Goal: Communication & Community: Answer question/provide support

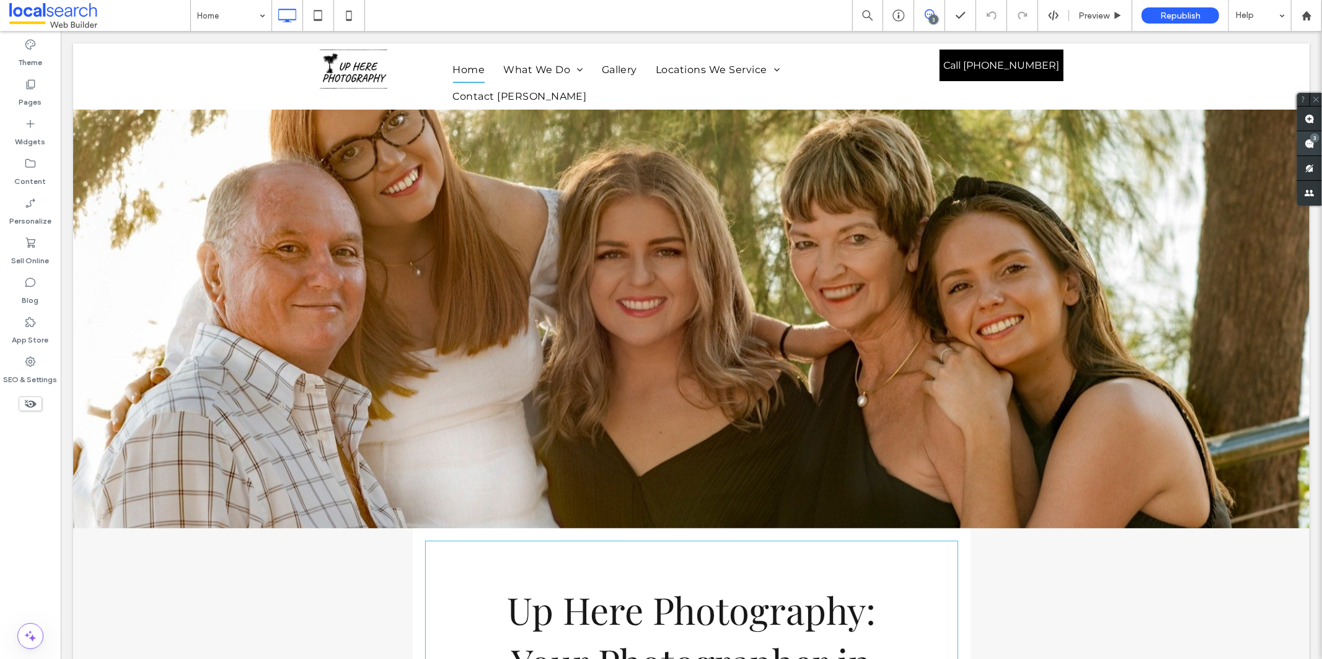
click at [1313, 137] on div "3" at bounding box center [1314, 137] width 9 height 9
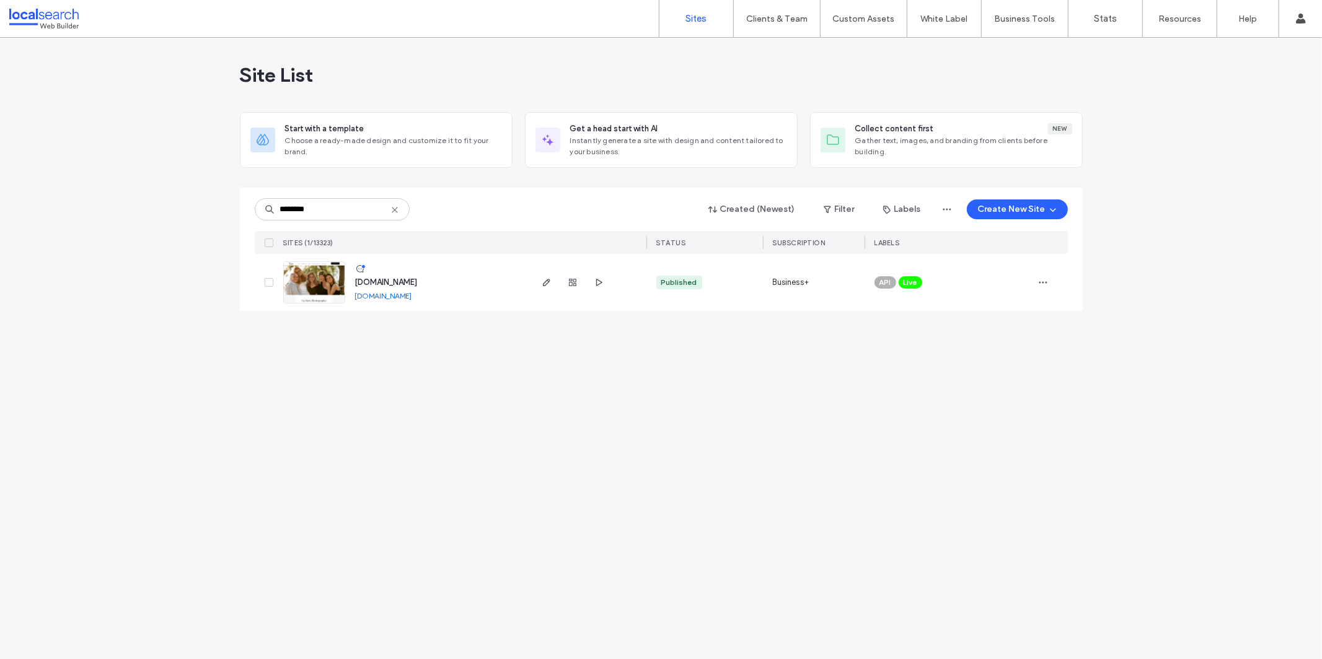
type input "********"
click at [408, 280] on span "www.upherephotography.com.au" at bounding box center [386, 282] width 63 height 9
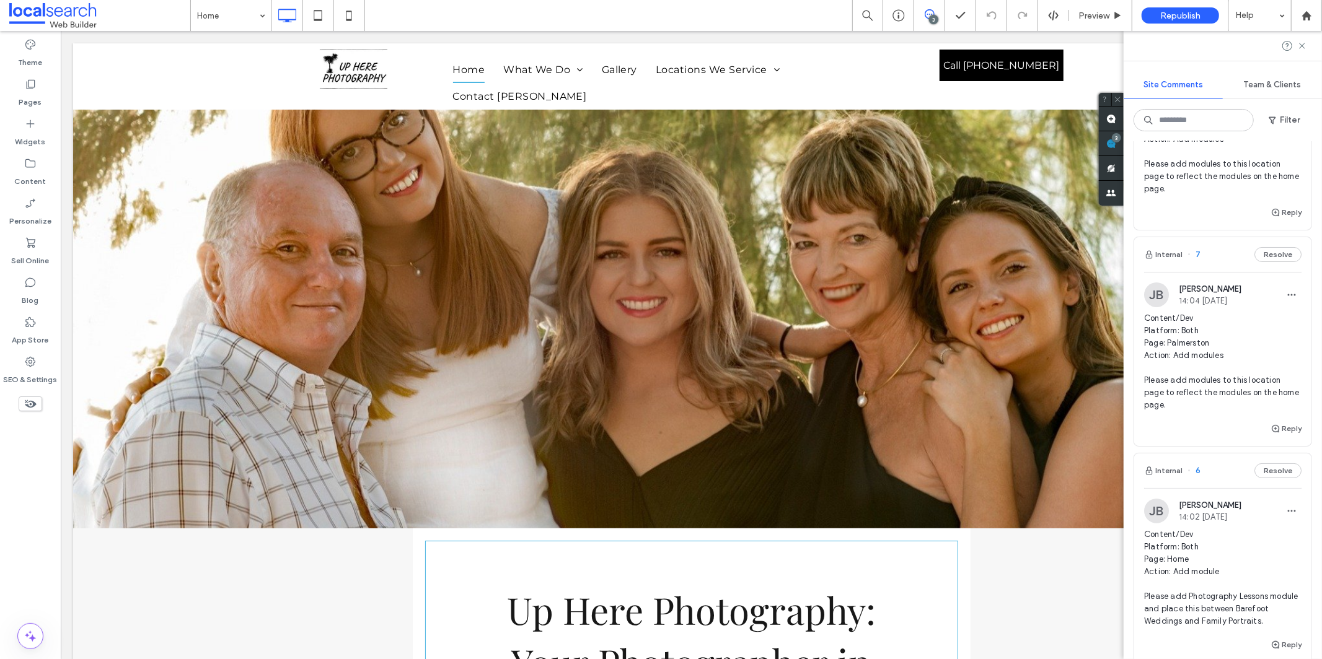
scroll to position [330, 0]
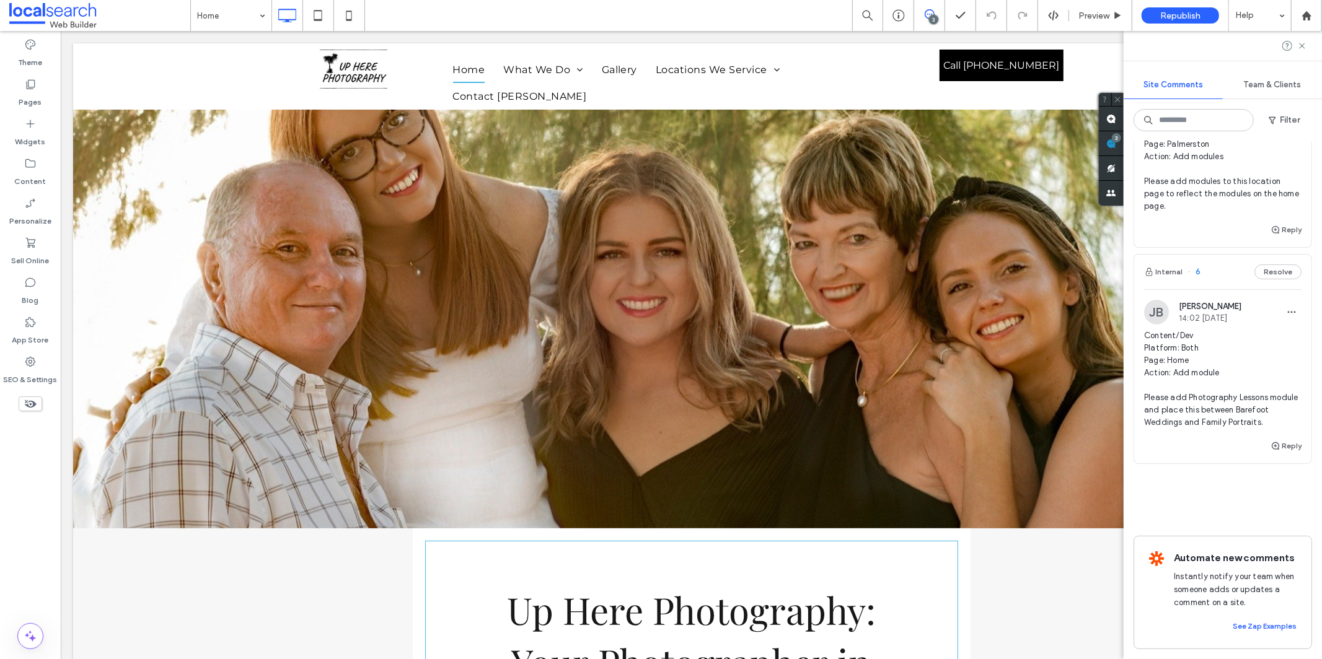
click at [1252, 413] on span "Content/Dev Platform: Both Page: Home Action: Add module Please add Photography…" at bounding box center [1222, 379] width 157 height 99
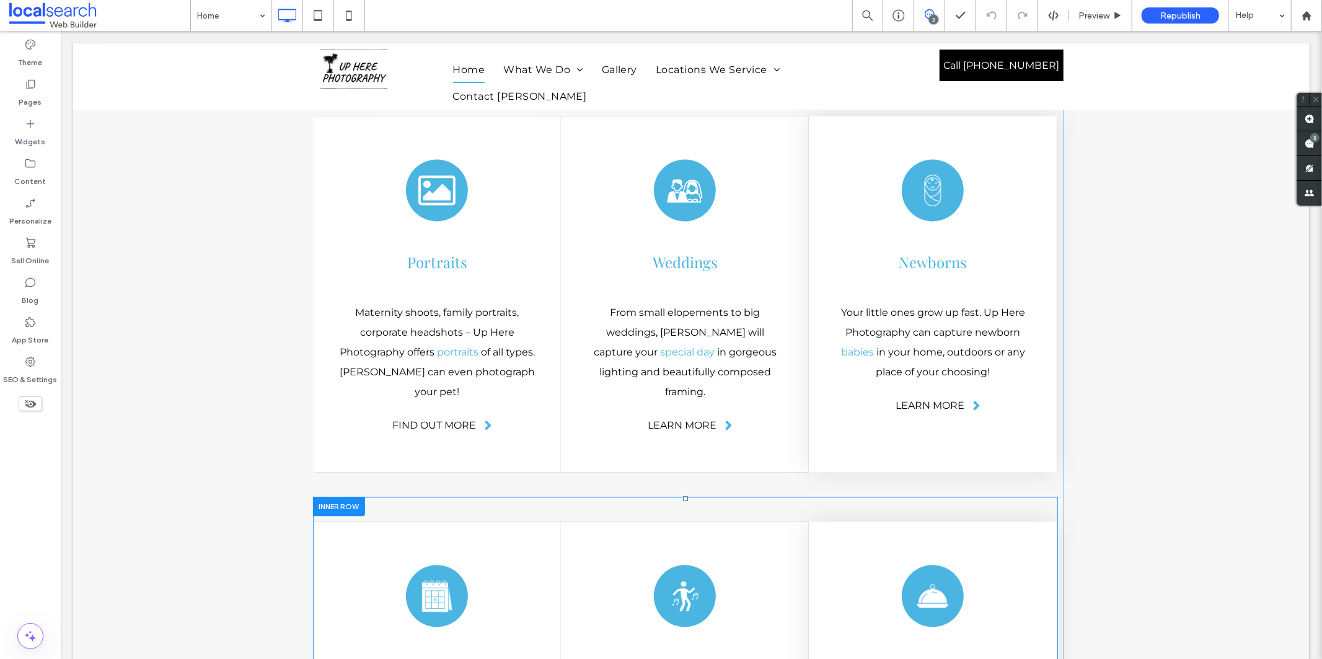
scroll to position [1854, 0]
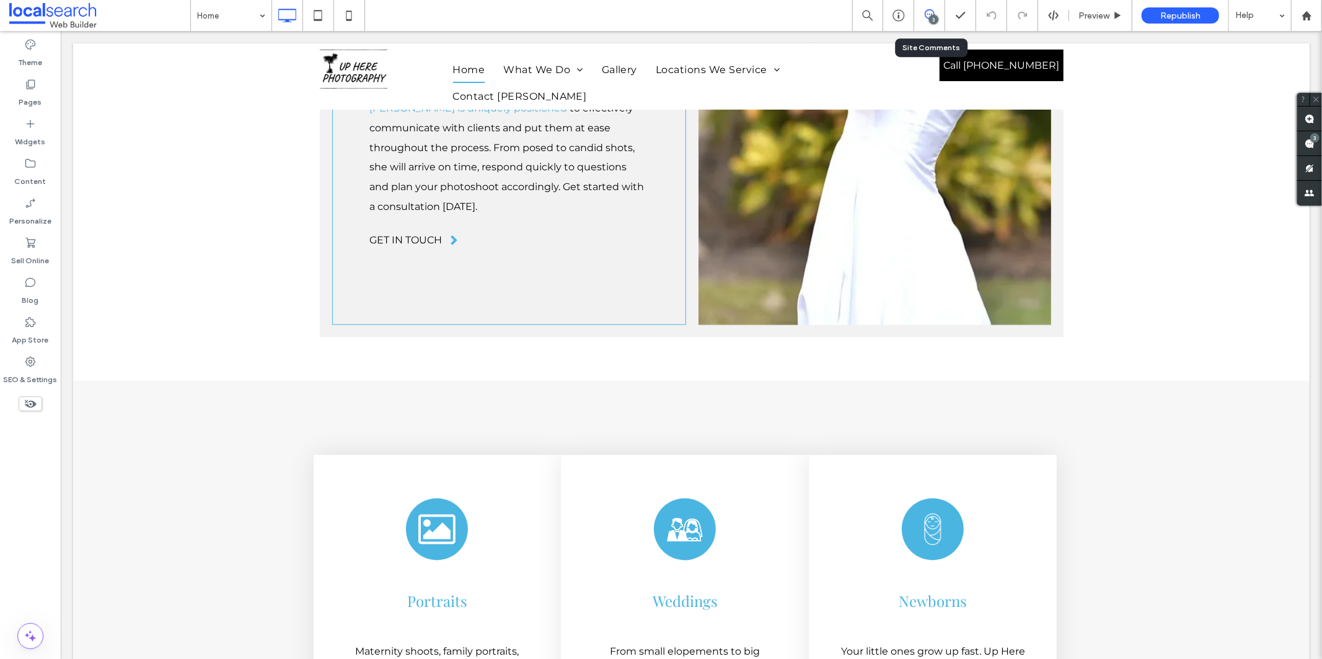
click at [924, 22] on div "3" at bounding box center [929, 15] width 31 height 31
click at [923, 23] on div "3" at bounding box center [929, 15] width 31 height 31
click at [1317, 141] on span at bounding box center [1309, 143] width 25 height 24
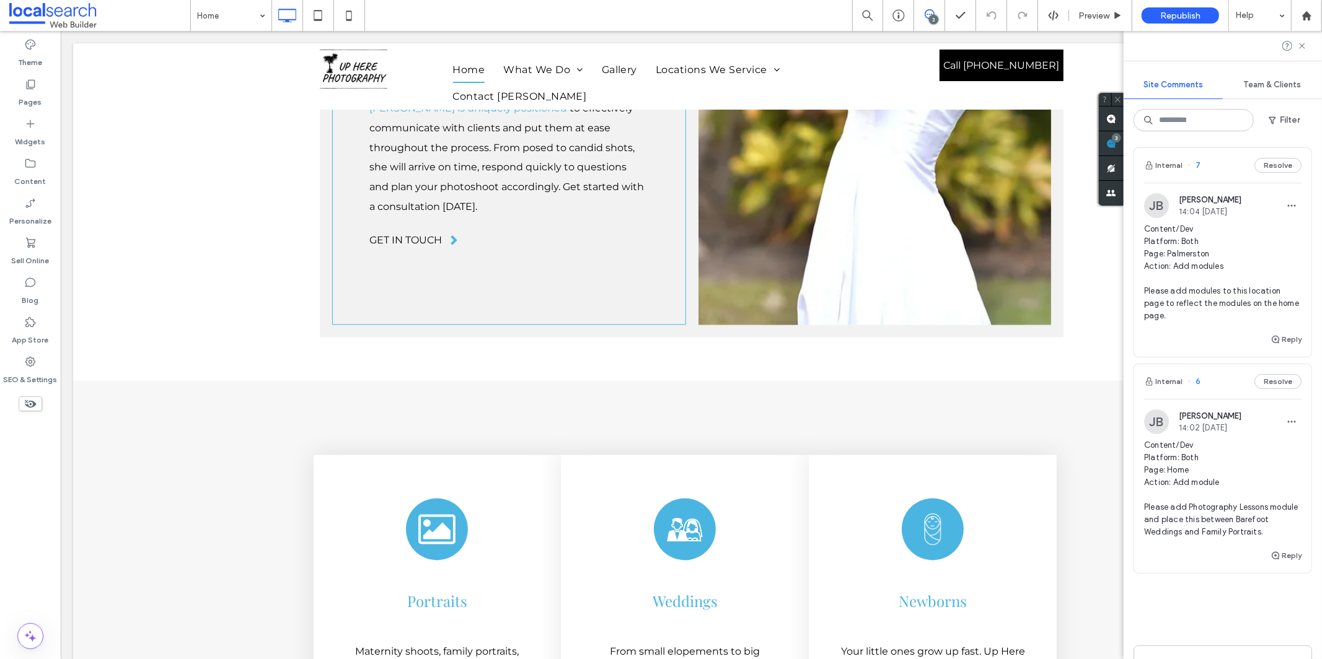
scroll to position [356, 0]
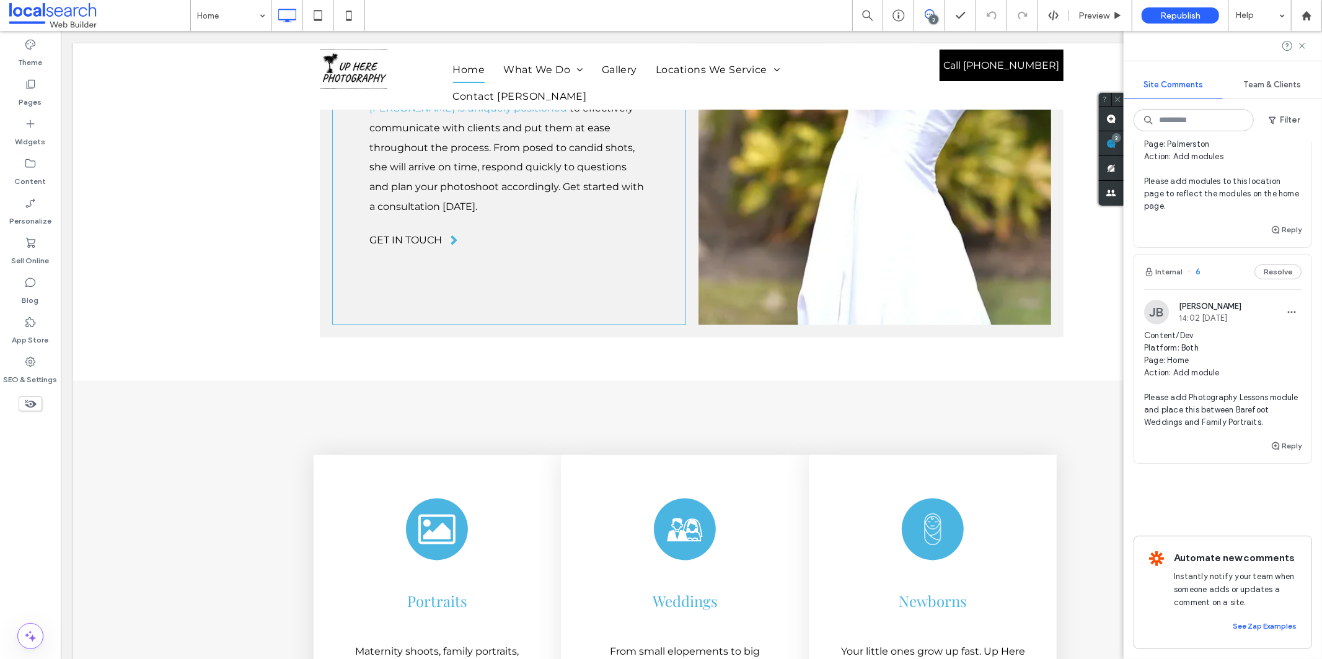
click at [1219, 377] on span "Content/Dev Platform: Both Page: Home Action: Add module Please add Photography…" at bounding box center [1222, 379] width 157 height 99
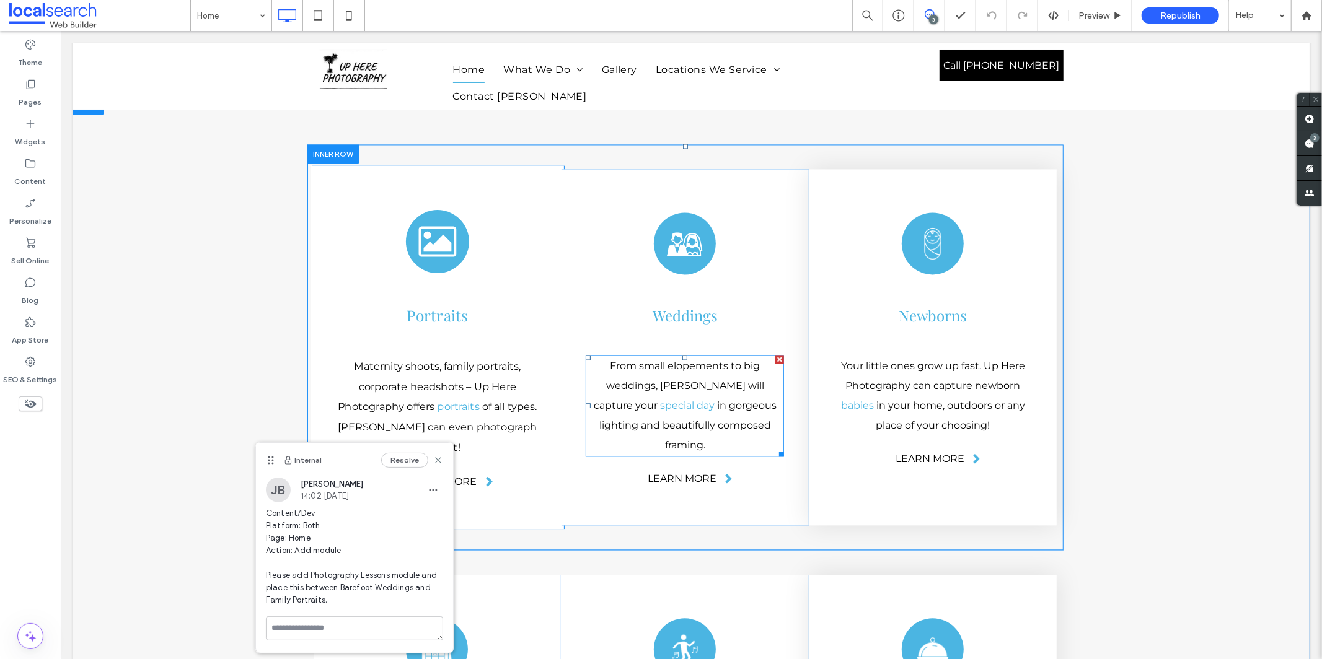
scroll to position [2142, 0]
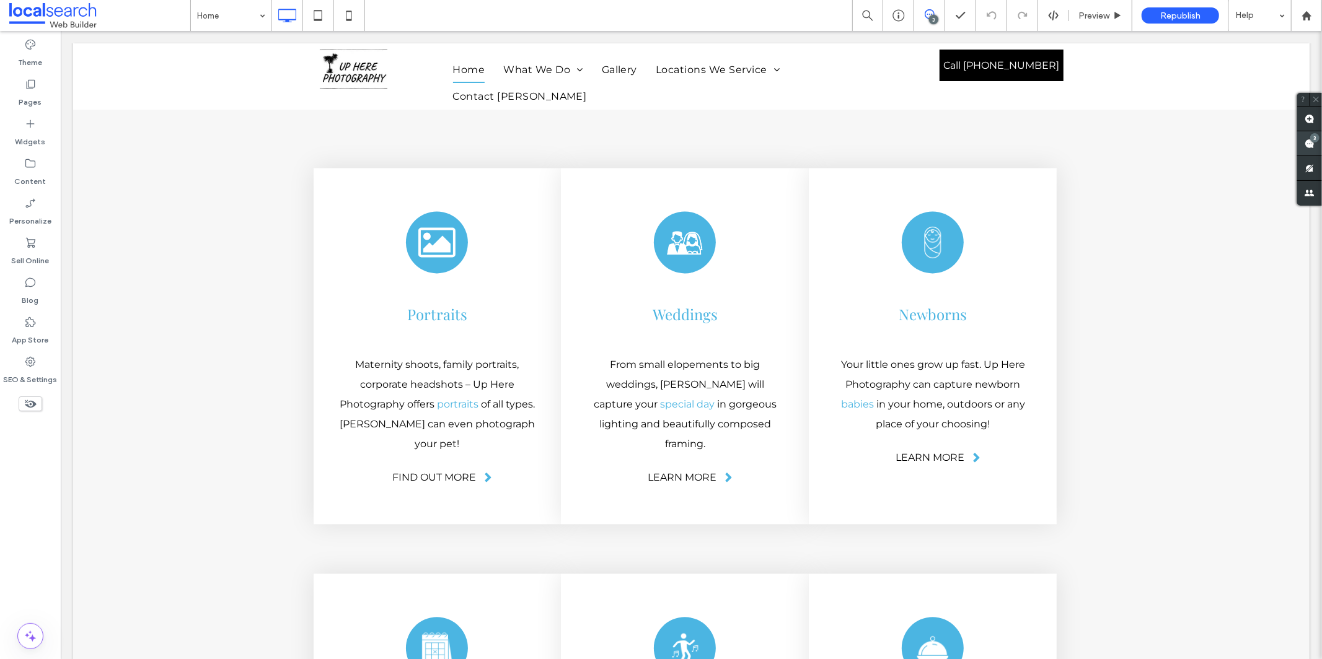
click at [1306, 135] on div "3" at bounding box center [1309, 143] width 25 height 25
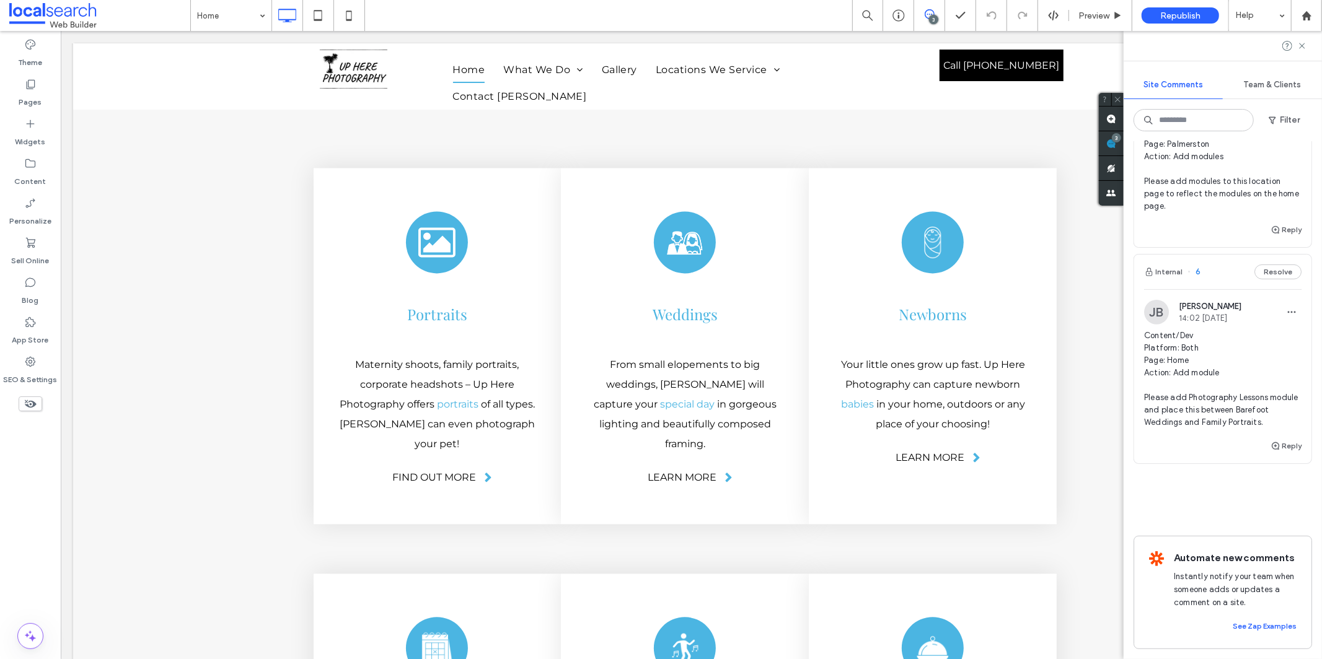
scroll to position [353, 0]
drag, startPoint x: 1201, startPoint y: 416, endPoint x: 1132, endPoint y: 369, distance: 83.7
click at [1132, 369] on div "Internal 8 Resolve JB [PERSON_NAME] 14:04 [DATE] Content/Dev Platform: Both Pag…" at bounding box center [1223, 400] width 198 height 518
click at [1166, 375] on span "Content/Dev Platform: Both Page: Home Action: Add module Please add Photography…" at bounding box center [1222, 379] width 157 height 99
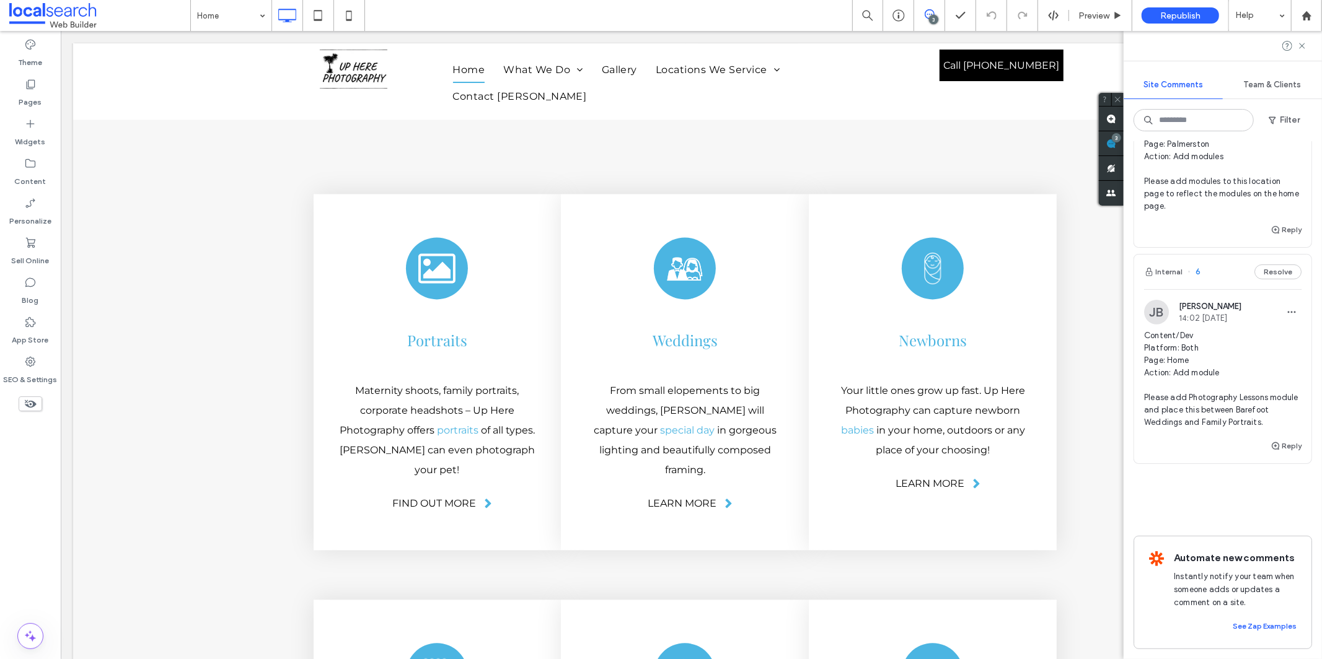
scroll to position [0, 0]
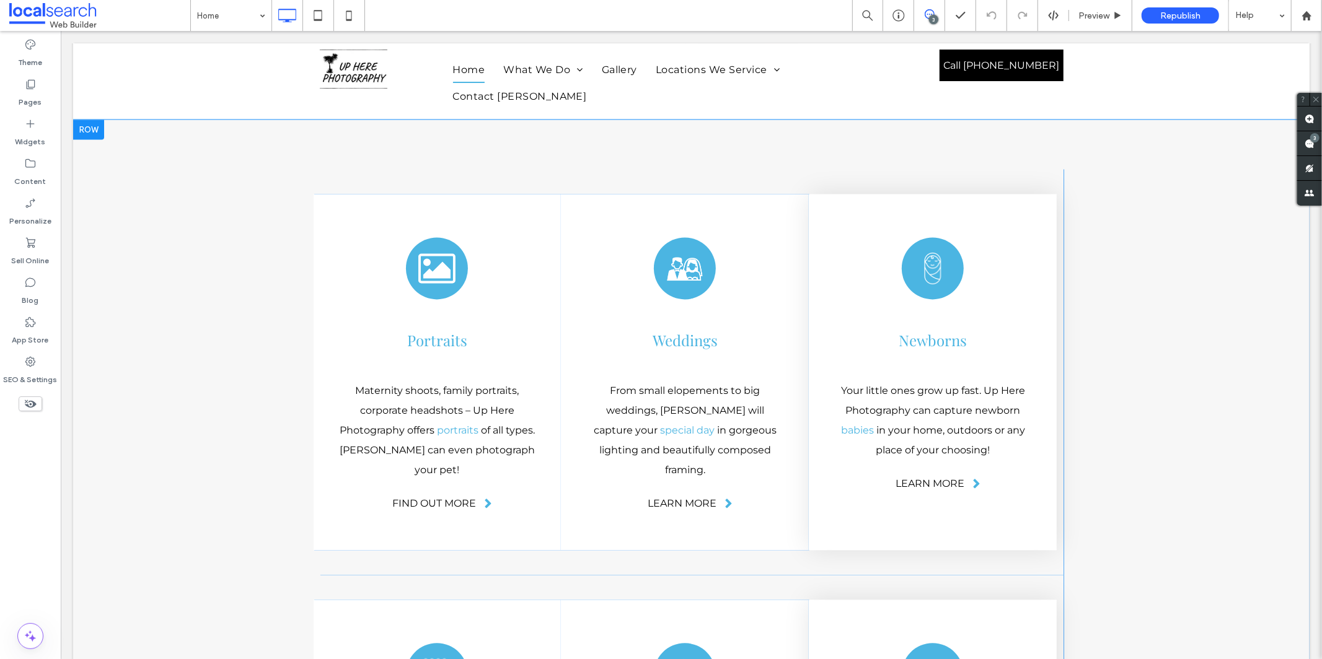
drag, startPoint x: 1247, startPoint y: 402, endPoint x: 1189, endPoint y: 373, distance: 65.1
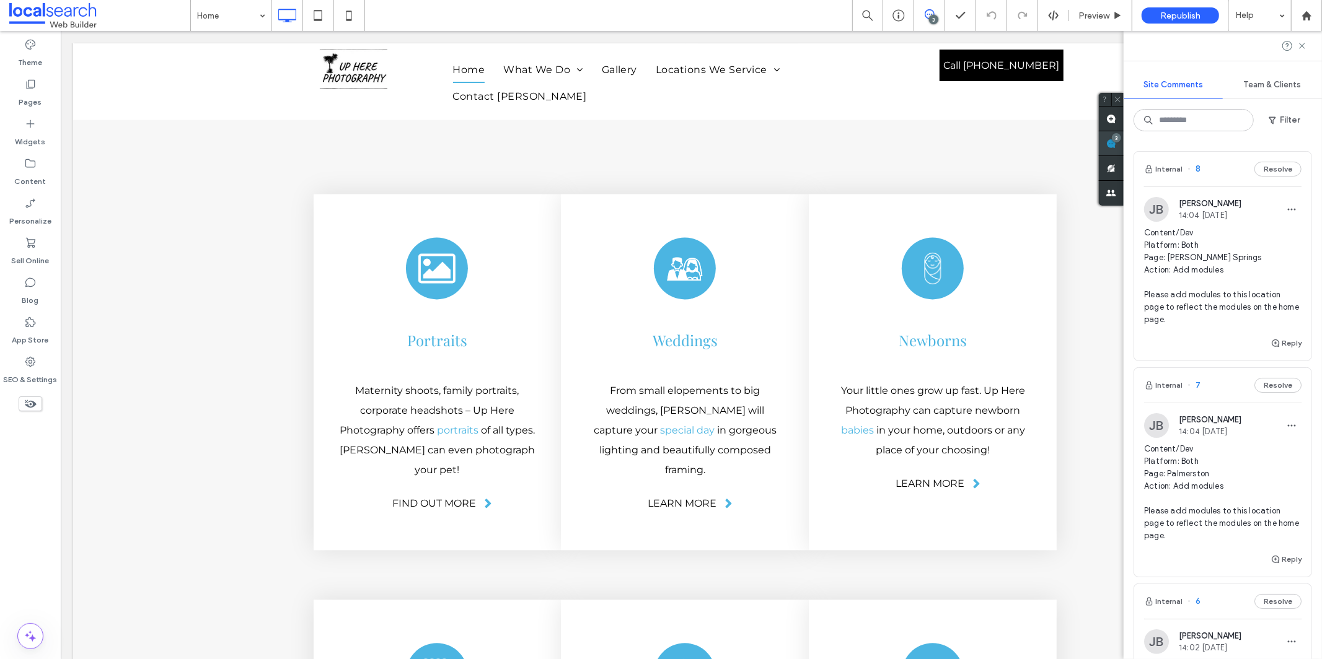
click at [1124, 140] on div "3" at bounding box center [1111, 143] width 25 height 25
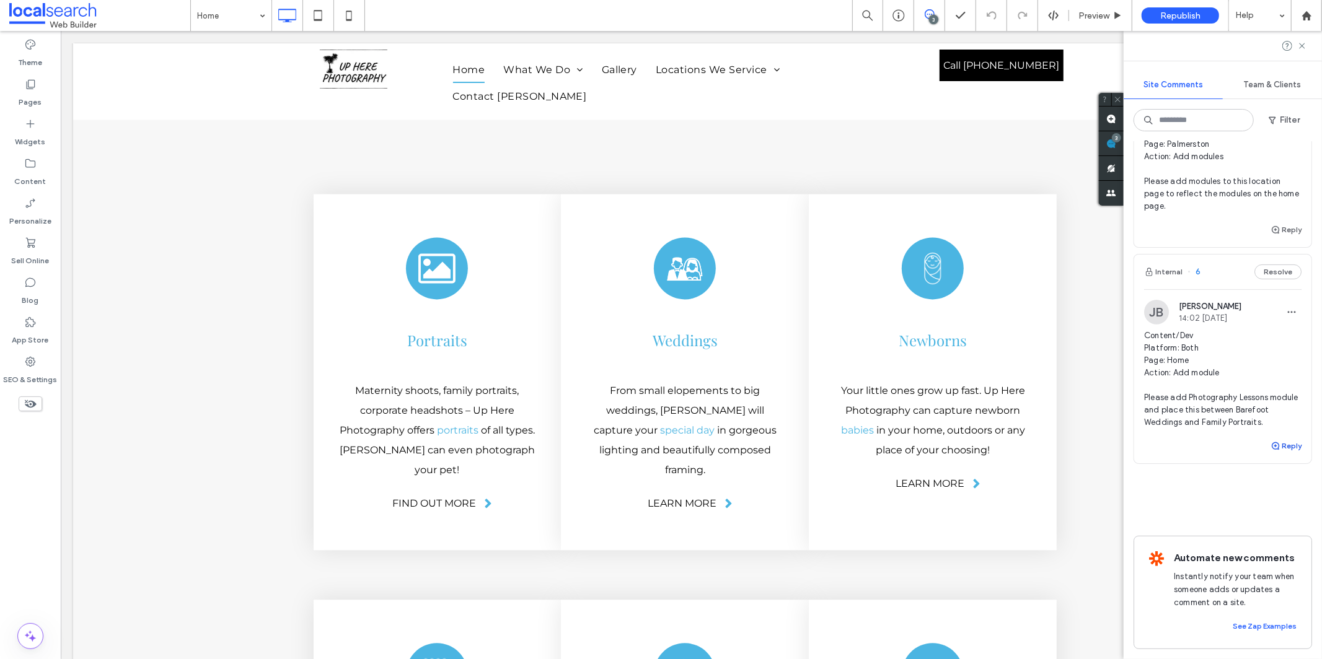
click at [1274, 439] on button "Reply" at bounding box center [1286, 446] width 31 height 15
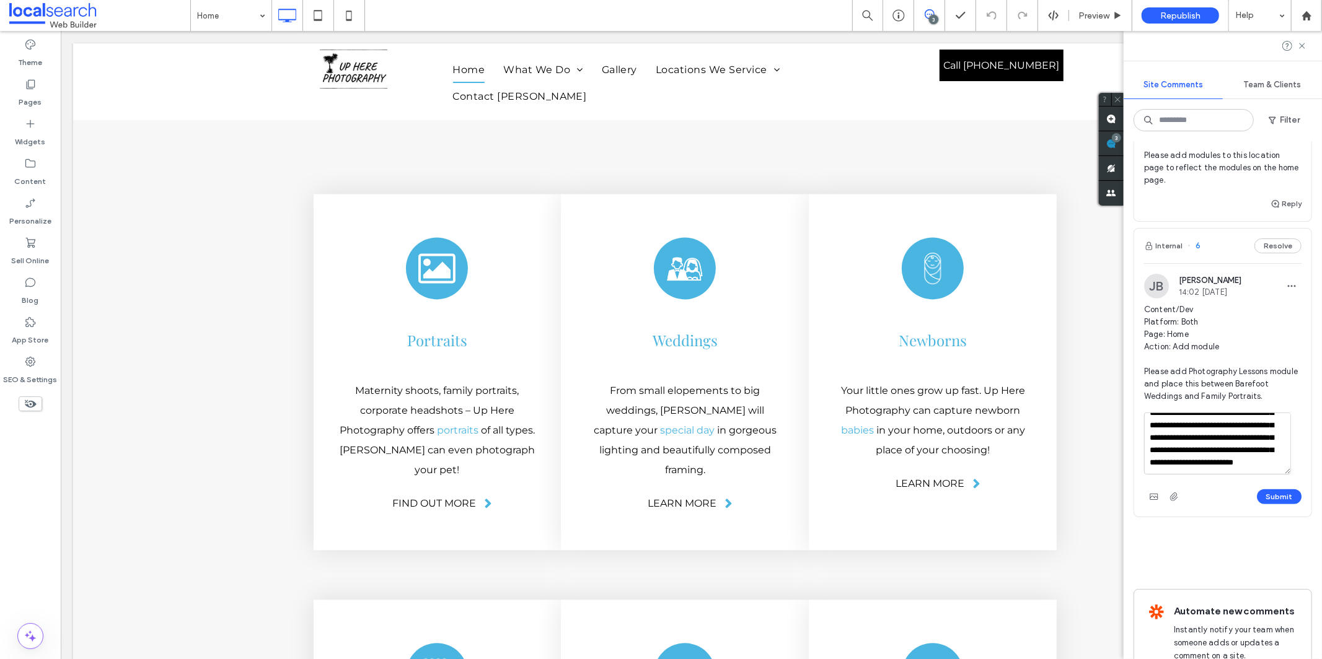
scroll to position [110, 0]
type textarea "**********"
click at [1267, 505] on button "Submit" at bounding box center [1279, 497] width 45 height 15
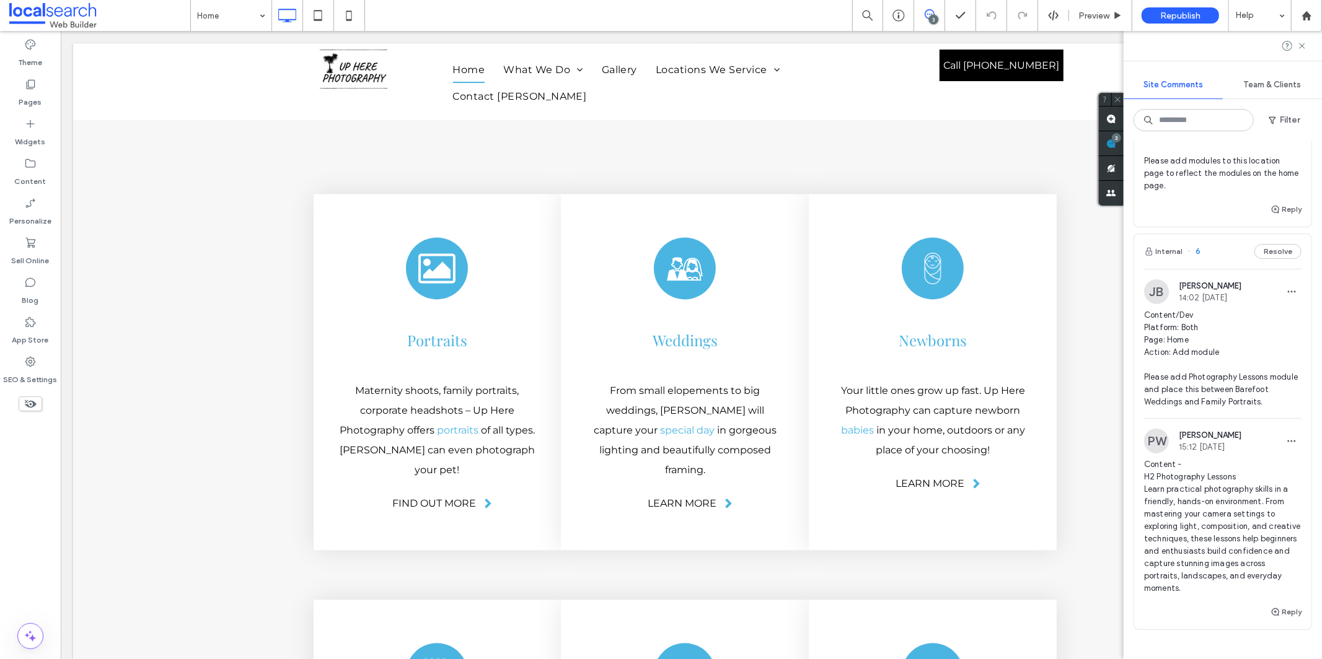
scroll to position [345, 0]
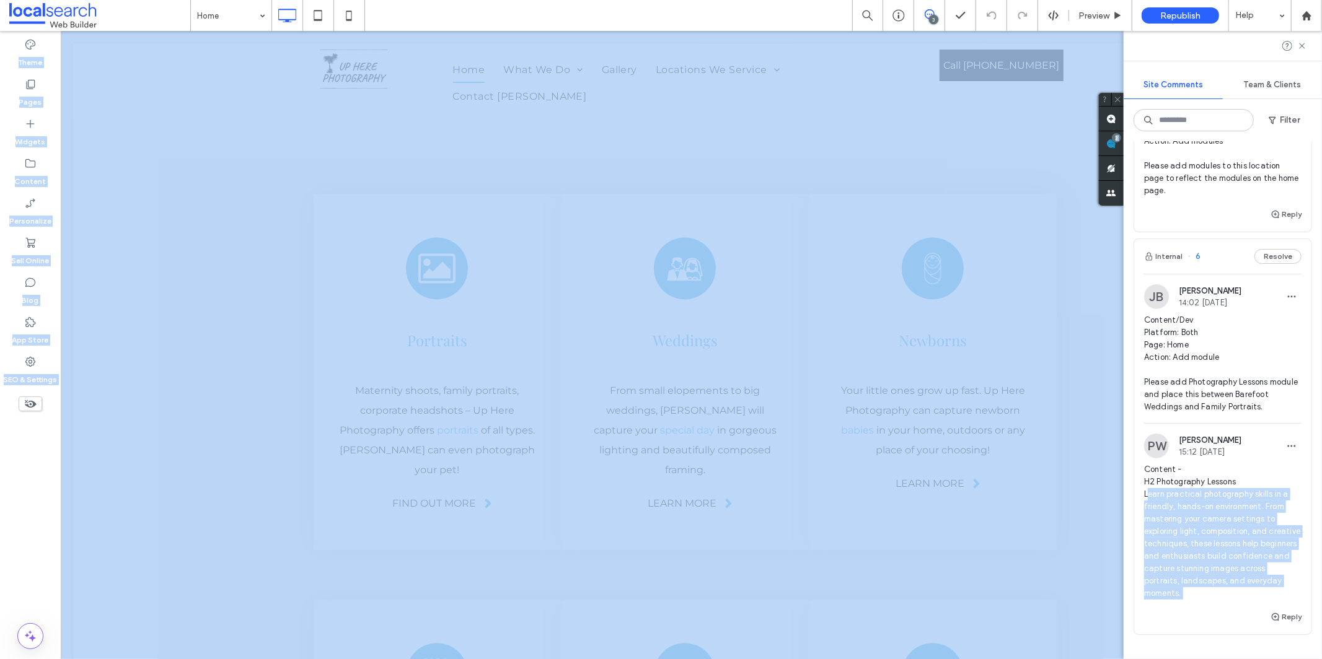
drag, startPoint x: 1147, startPoint y: 507, endPoint x: 1273, endPoint y: 604, distance: 159.2
click at [1273, 604] on body ".wqwq-1{fill:#231f20;} .cls-1q, .cls-2q { fill-rule: evenodd; } .cls-2q { fill:…" at bounding box center [661, 329] width 1322 height 659
click at [1242, 542] on span "Content - H2 Photography Lessons Learn practical photography skills in a friend…" at bounding box center [1222, 532] width 157 height 136
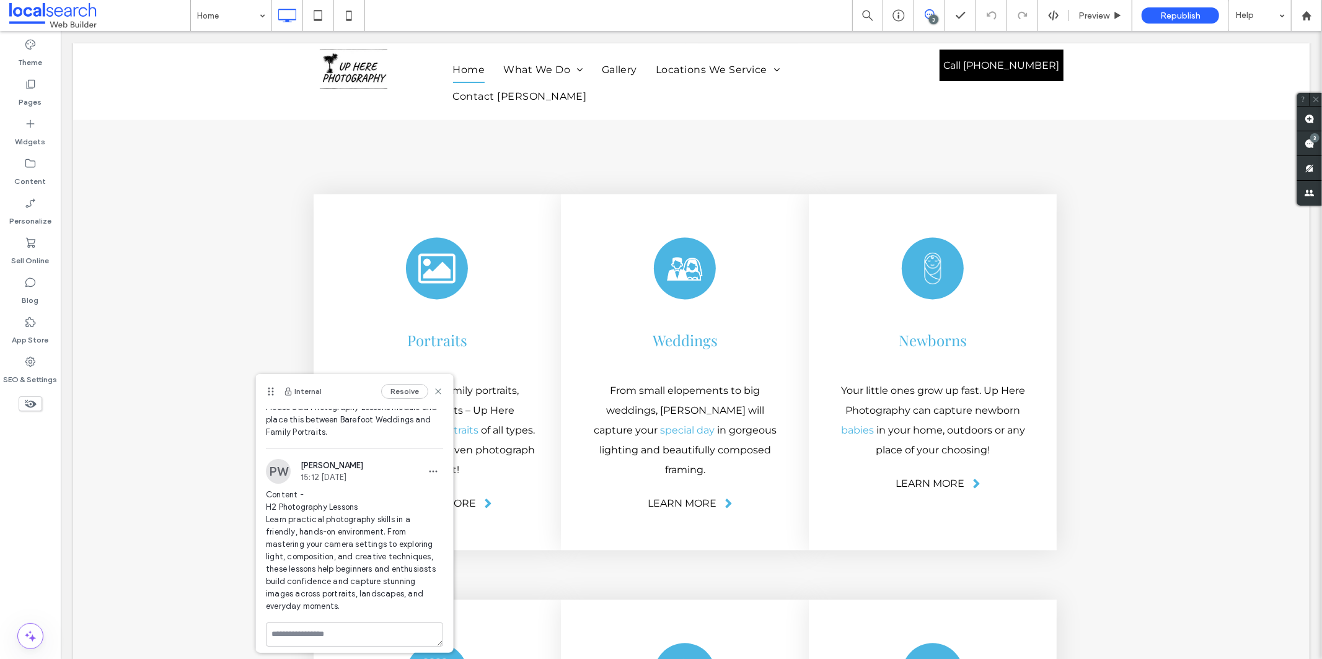
scroll to position [106, 0]
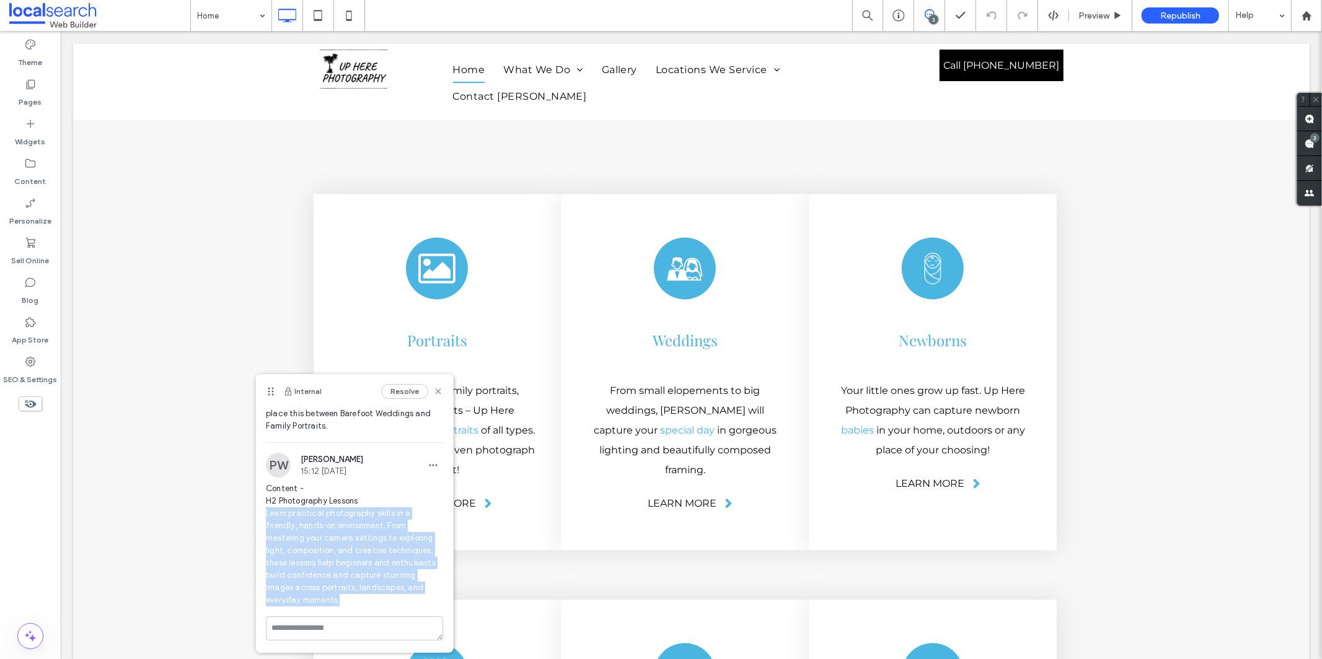
drag, startPoint x: 267, startPoint y: 515, endPoint x: 420, endPoint y: 598, distance: 174.2
click at [420, 598] on span "Content - H2 Photography Lessons Learn practical photography skills in a friend…" at bounding box center [354, 545] width 177 height 124
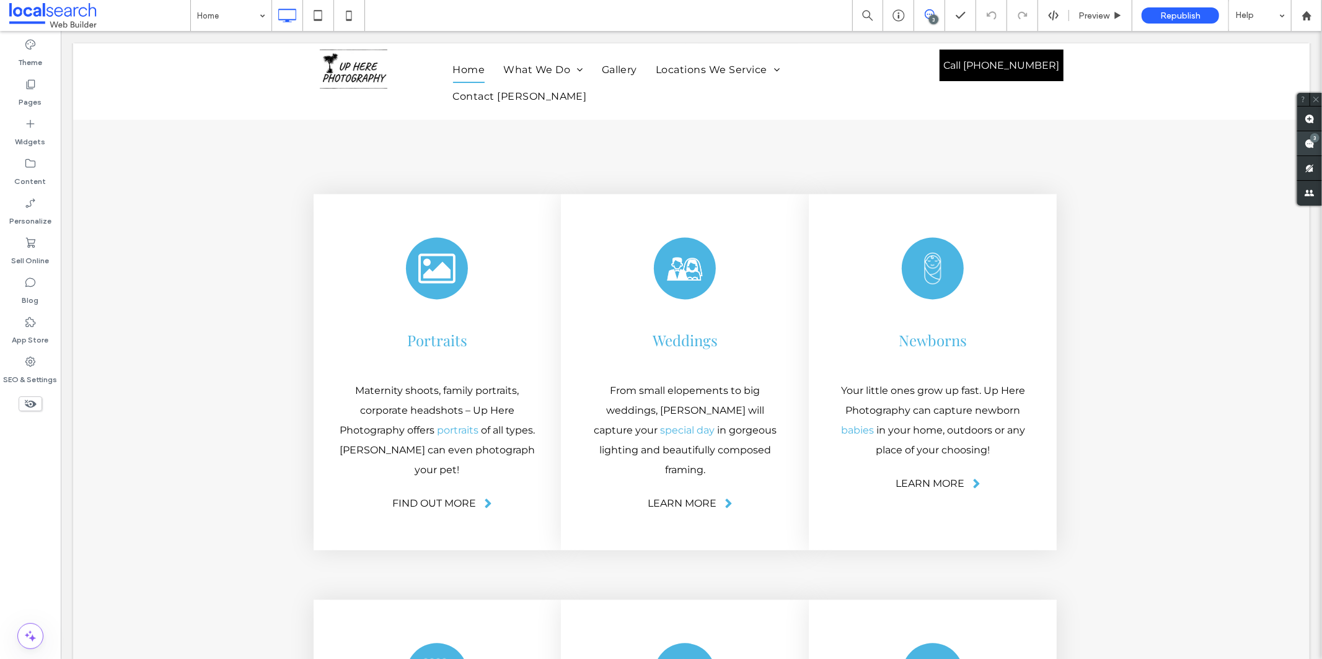
click at [1317, 143] on span at bounding box center [1309, 143] width 25 height 24
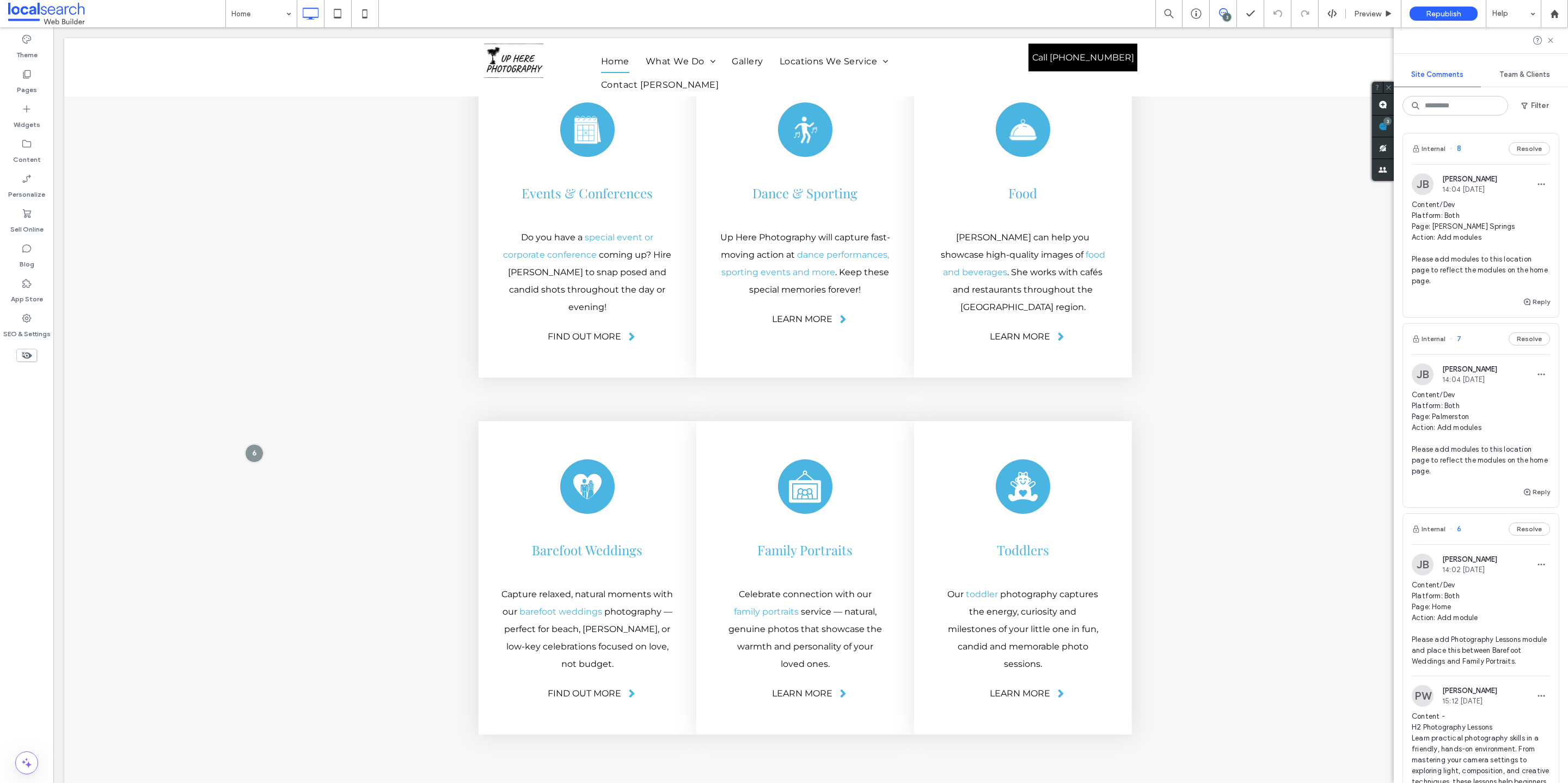
scroll to position [2082, 0]
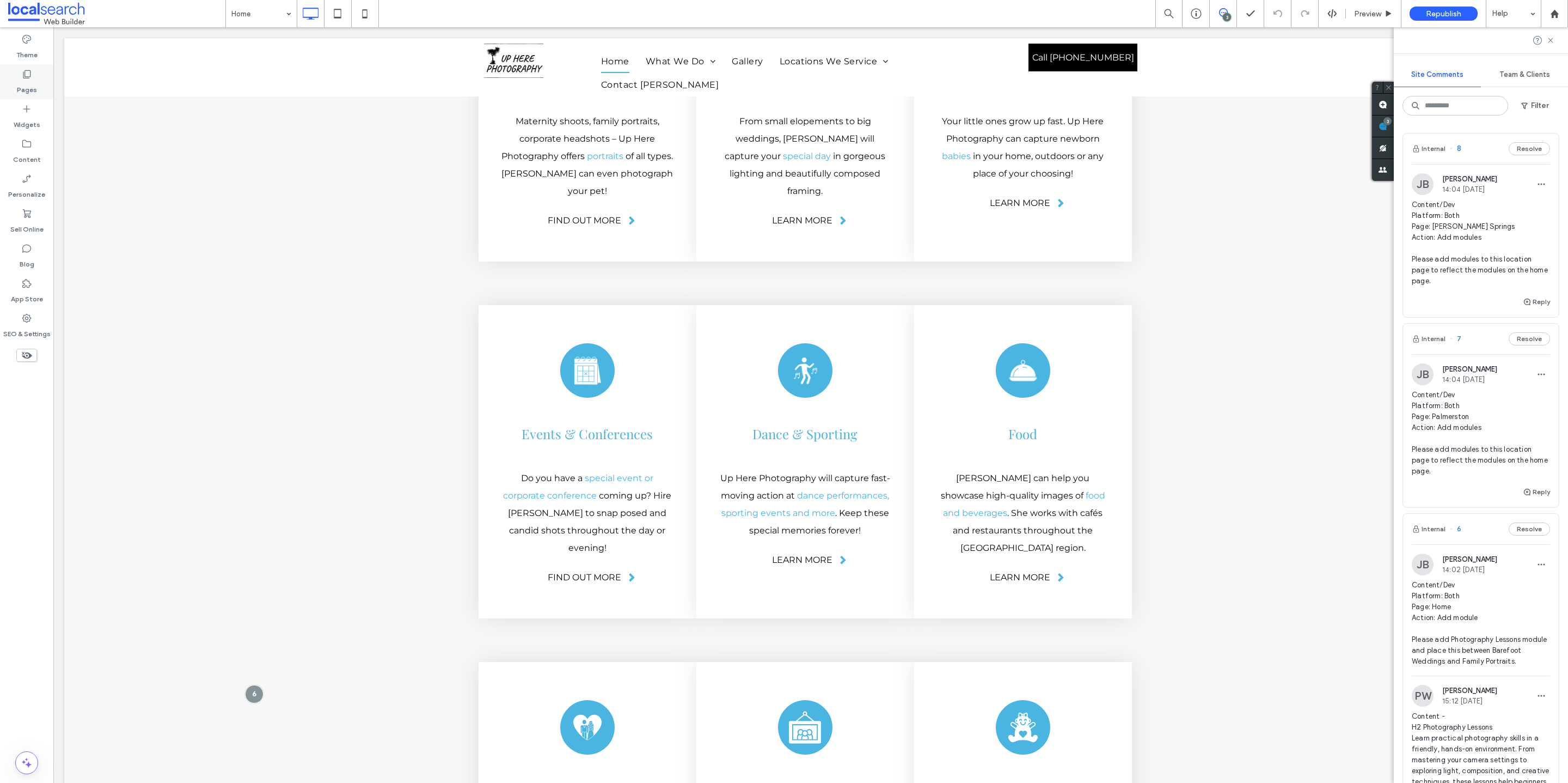
click at [24, 92] on label "Pages" at bounding box center [26, 86] width 20 height 15
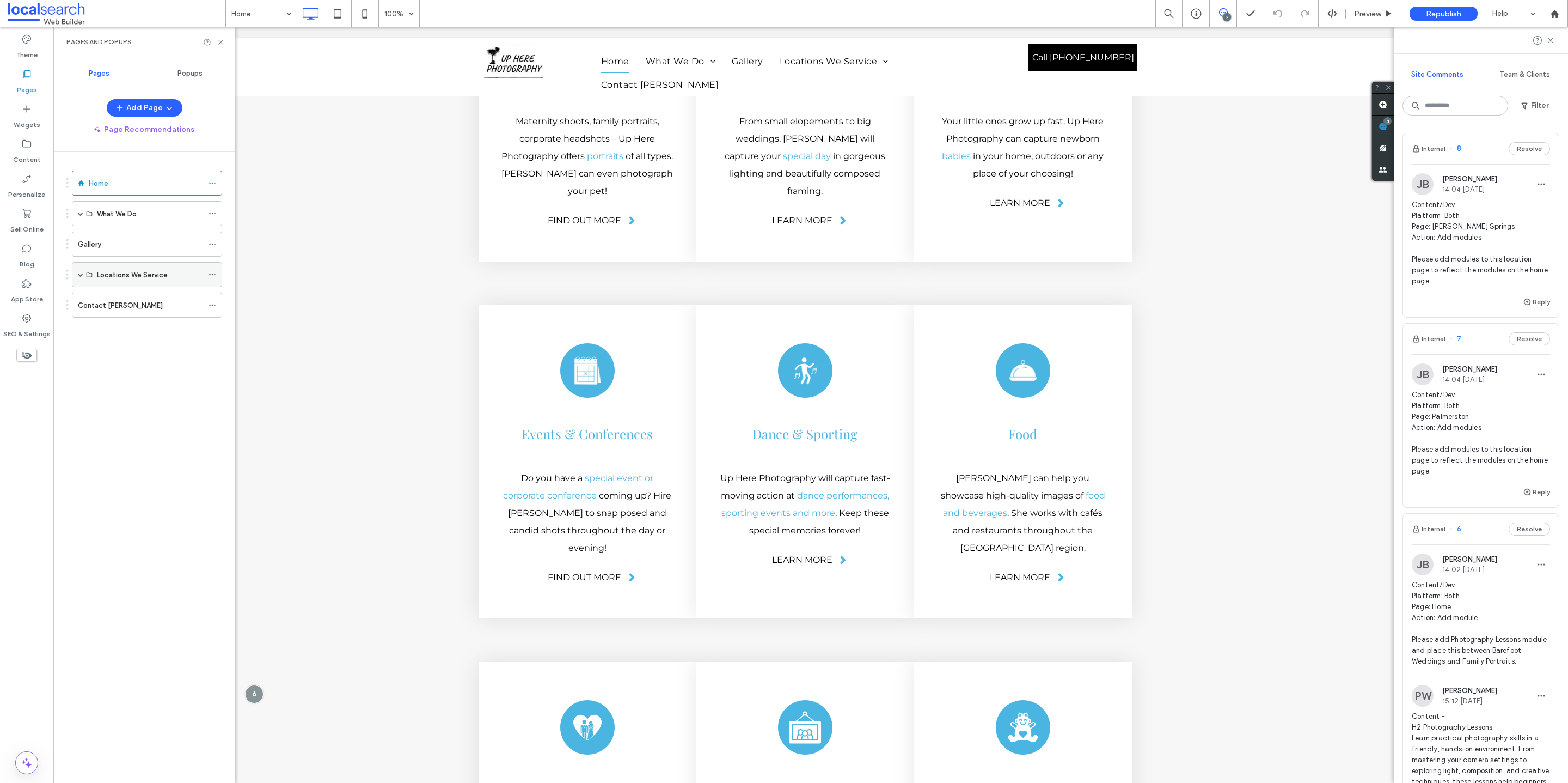
click at [80, 270] on span at bounding box center [81, 274] width 5 height 24
click at [149, 305] on div "Palmerston" at bounding box center [156, 300] width 93 height 11
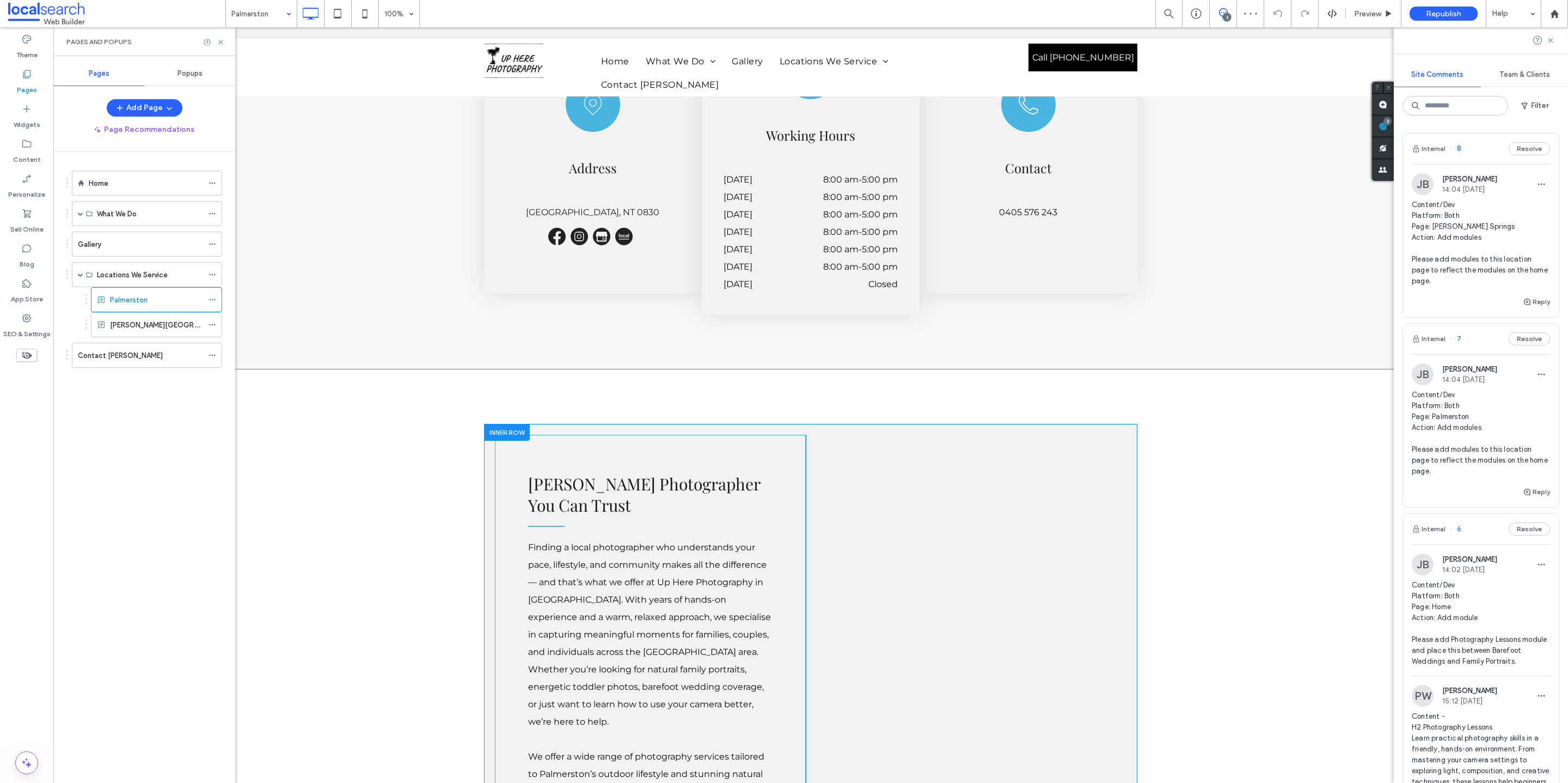
scroll to position [1025, 0]
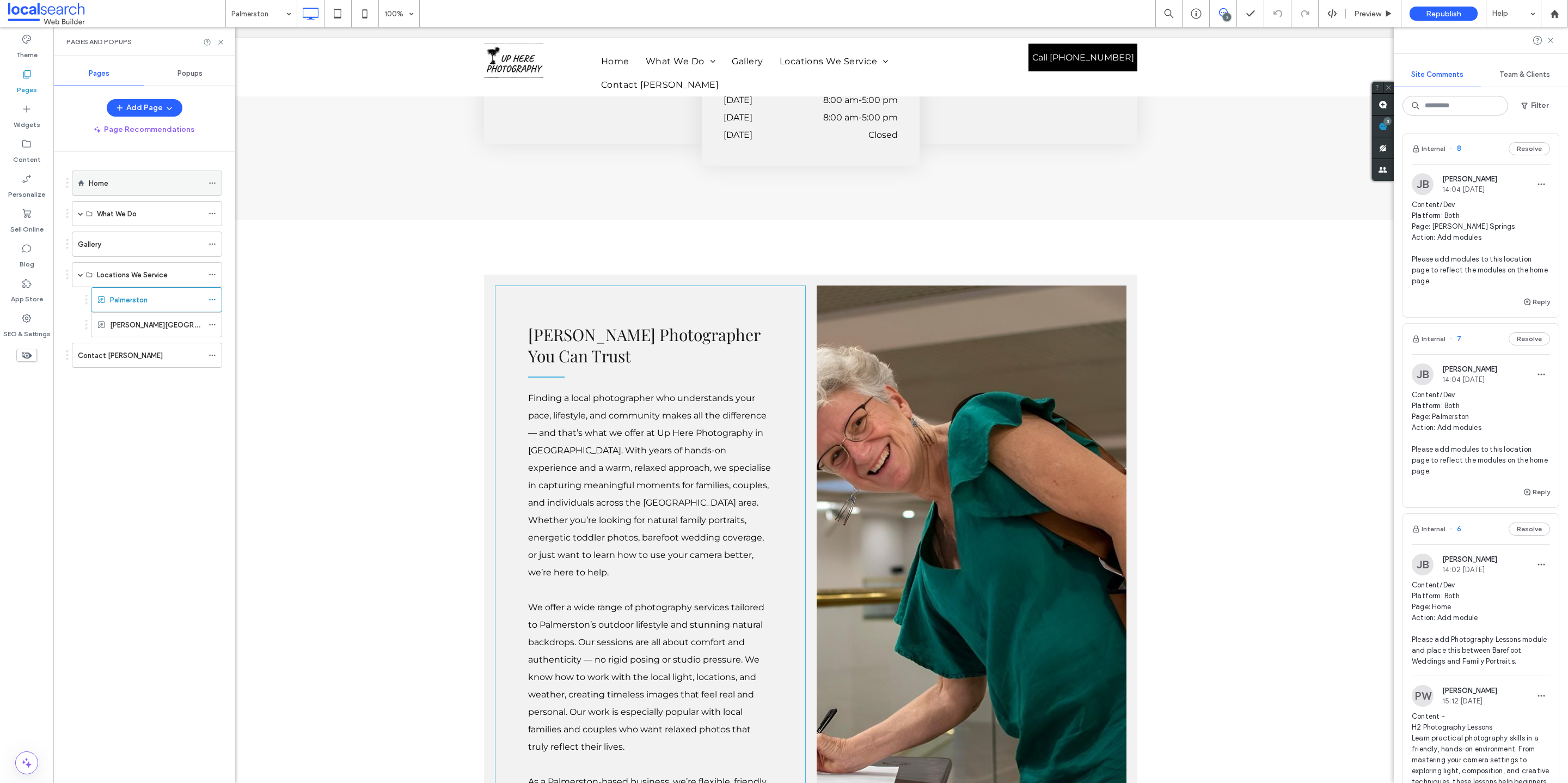
click at [102, 184] on label "Home" at bounding box center [98, 184] width 19 height 19
click at [222, 45] on icon at bounding box center [220, 41] width 8 height 8
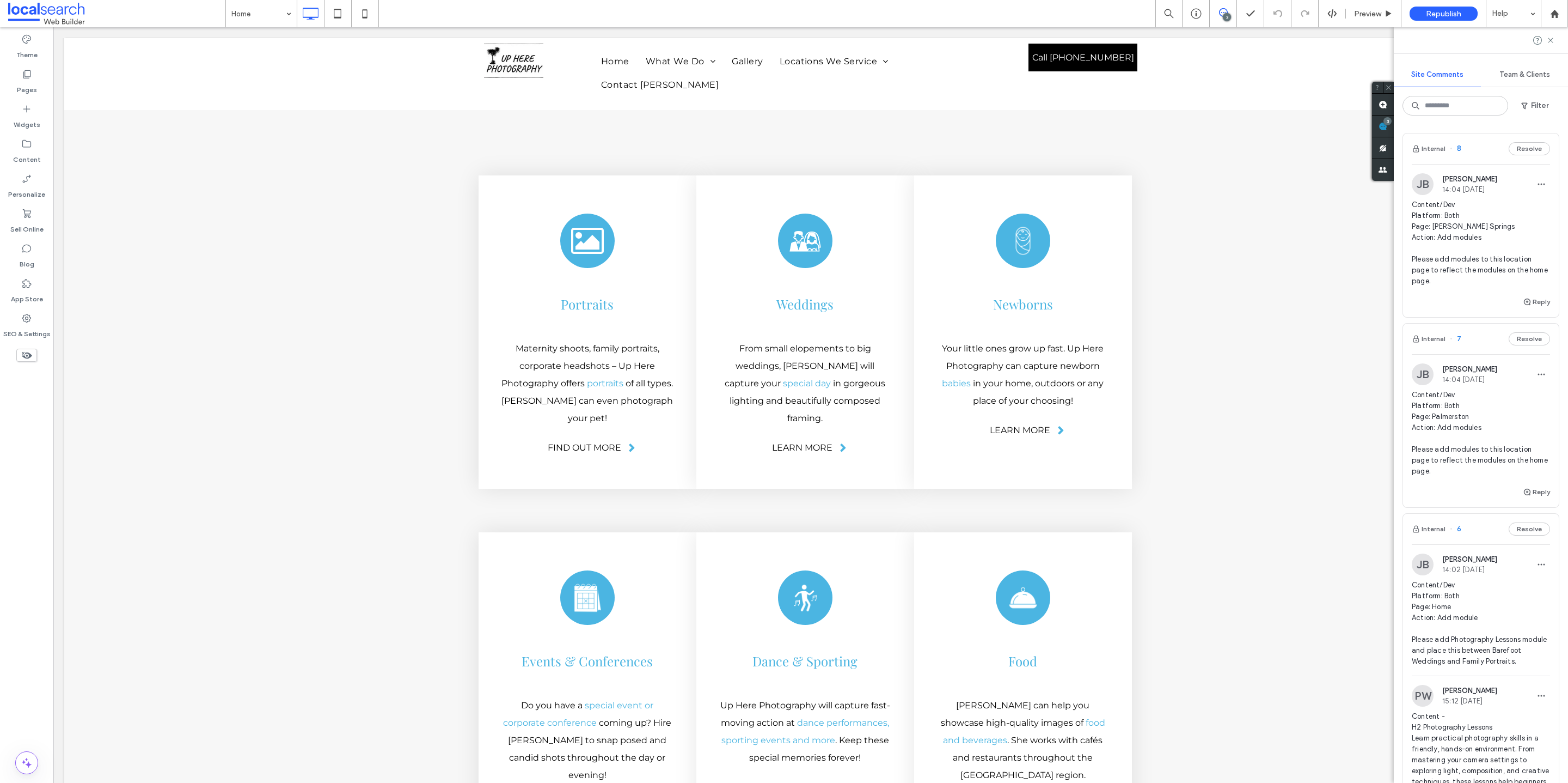
scroll to position [1857, 0]
click at [1160, 497] on span "button" at bounding box center [1528, 492] width 10 height 12
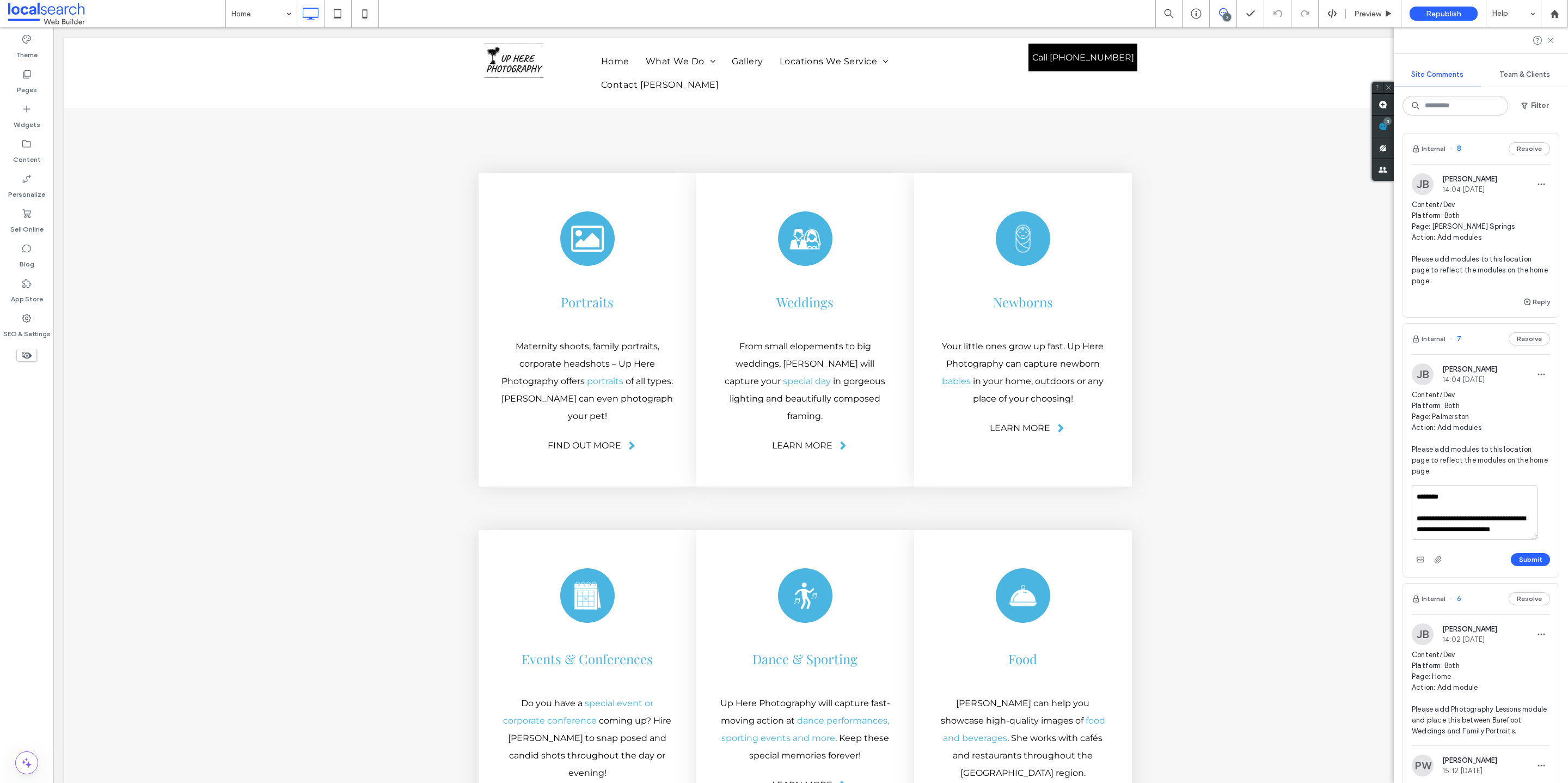
scroll to position [1033, 0]
drag, startPoint x: 1470, startPoint y: 531, endPoint x: 1416, endPoint y: 509, distance: 58.3
click at [1160, 509] on textarea at bounding box center [1474, 512] width 126 height 54
type textarea "**********"
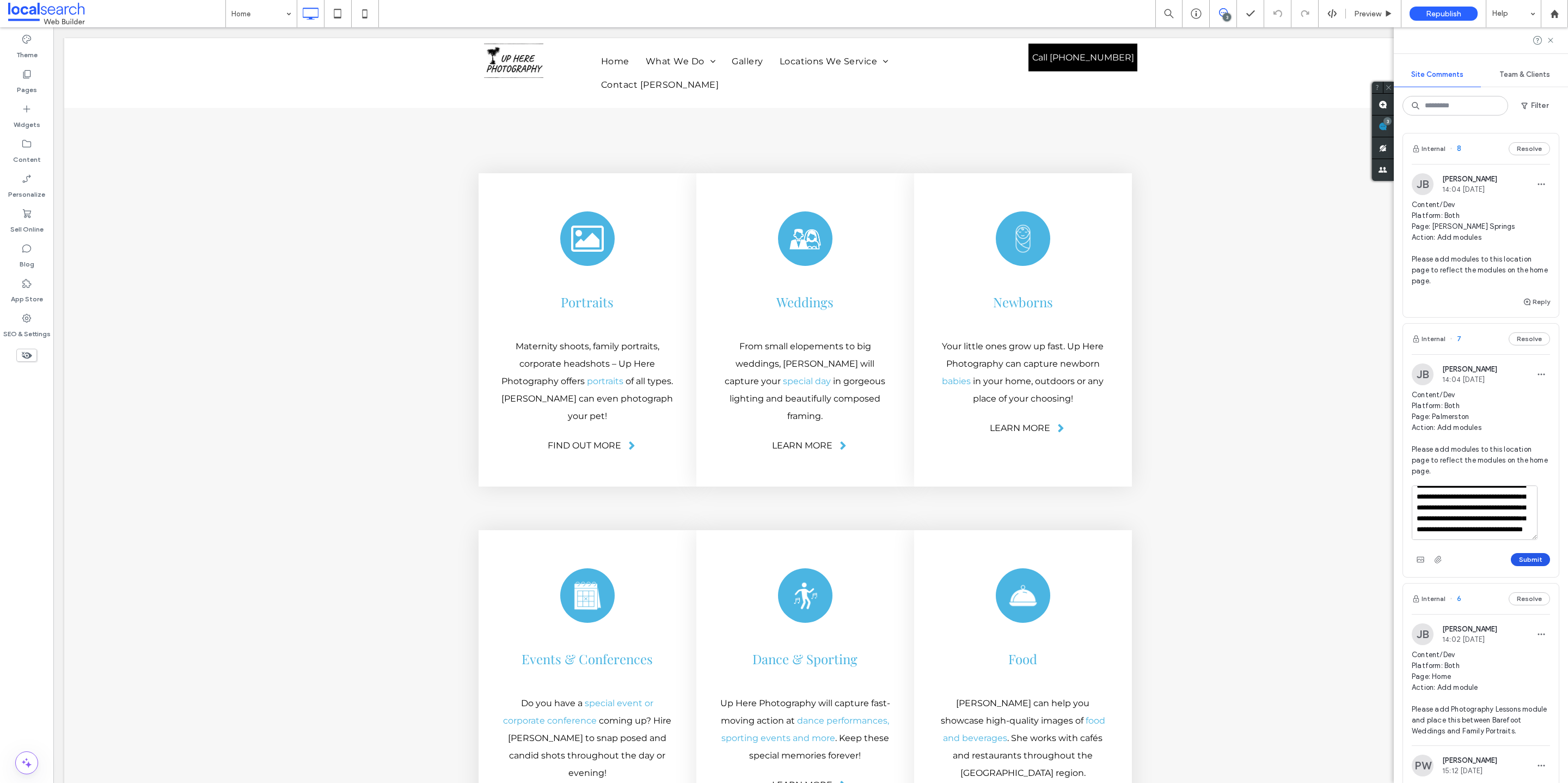
click at [1160, 559] on button "Submit" at bounding box center [1530, 559] width 40 height 13
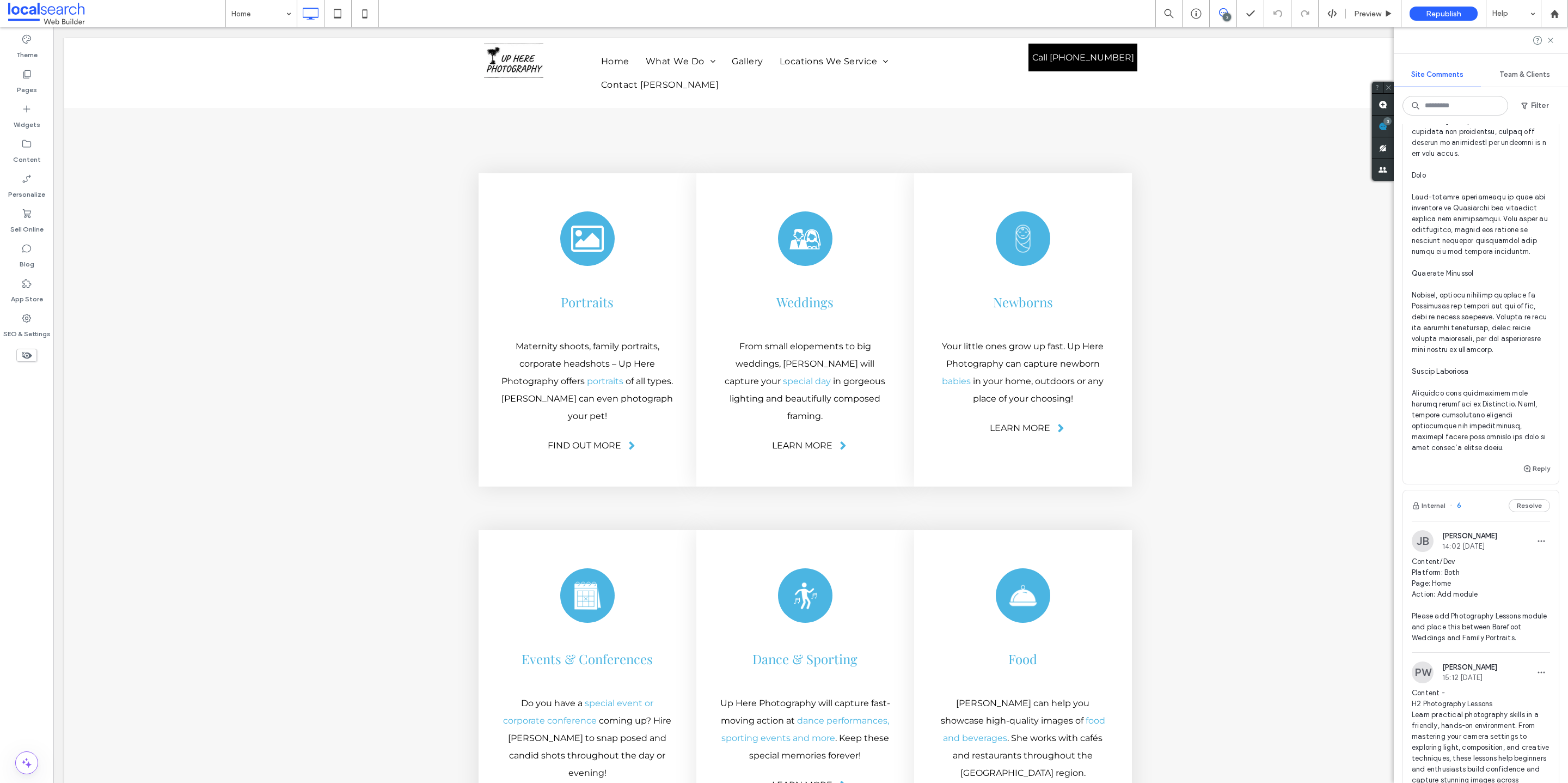
scroll to position [893, 0]
click at [1160, 478] on button "Reply" at bounding box center [1536, 471] width 27 height 13
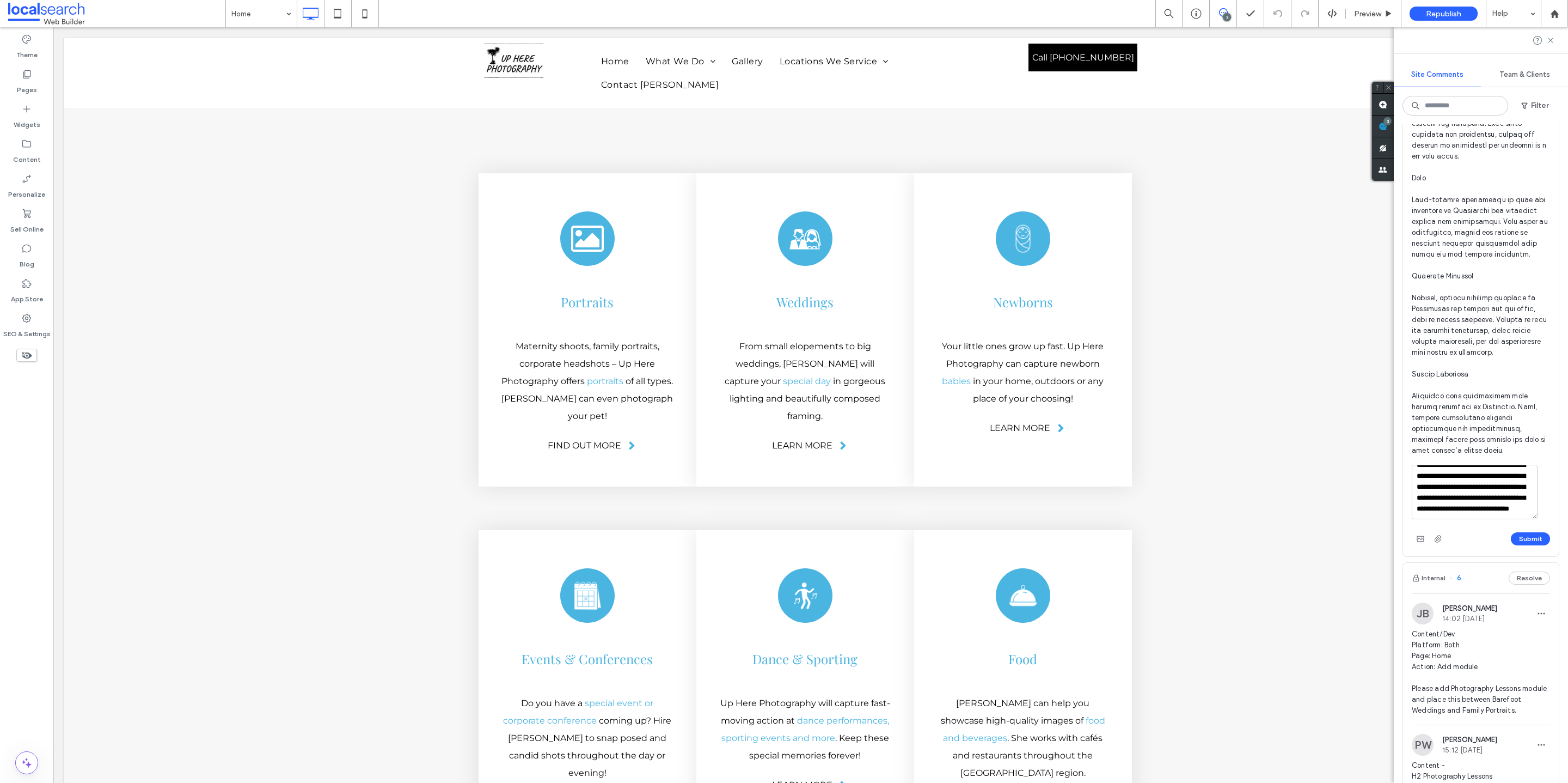
scroll to position [185, 0]
type textarea "**********"
click at [1160, 545] on button "Submit" at bounding box center [1530, 539] width 40 height 13
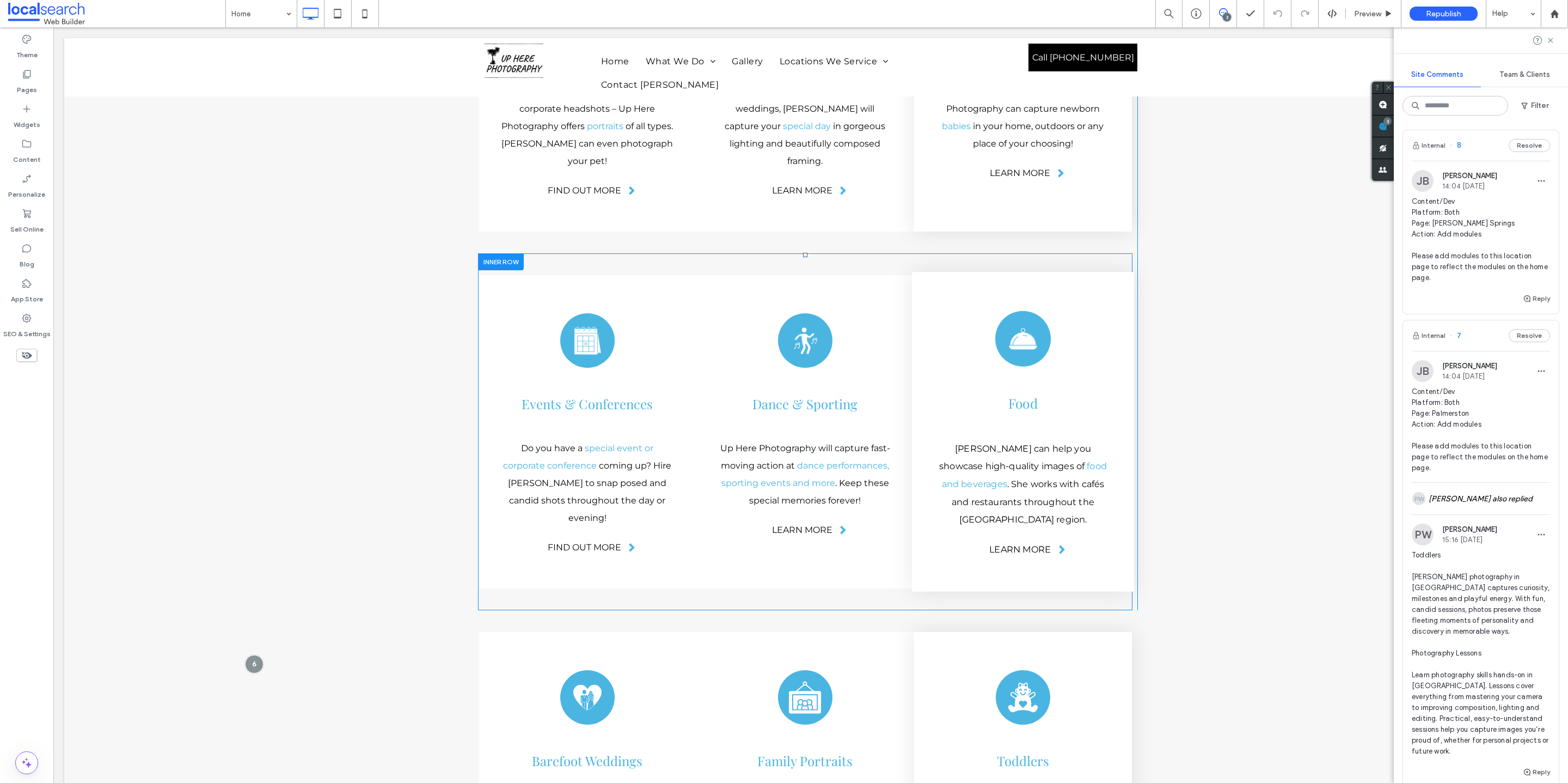
scroll to position [0, 0]
click at [1160, 303] on button "Reply" at bounding box center [1536, 301] width 27 height 13
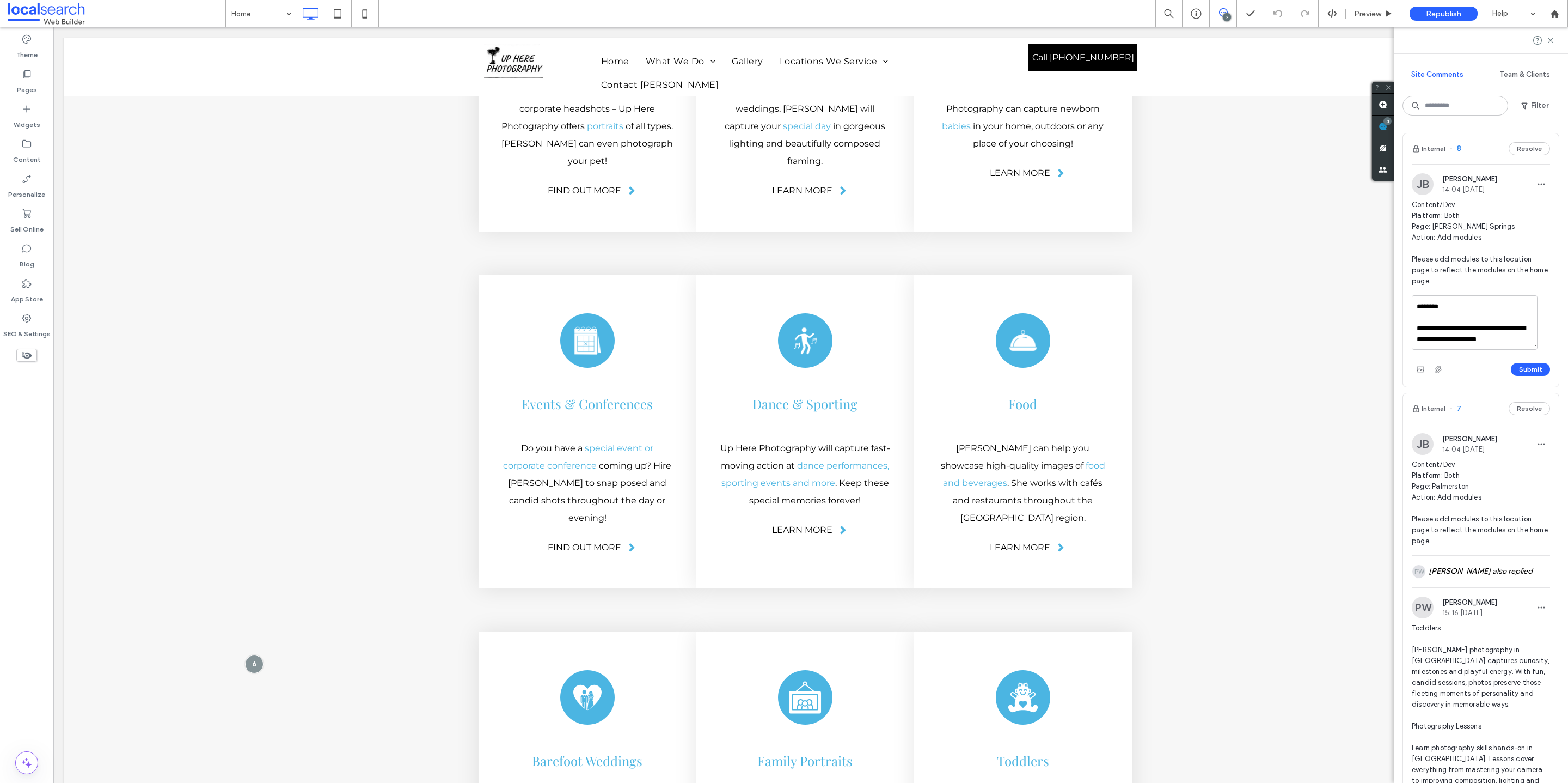
scroll to position [1001, 0]
drag, startPoint x: 1478, startPoint y: 337, endPoint x: 1423, endPoint y: 315, distance: 59.2
click at [1160, 319] on textarea at bounding box center [1474, 323] width 126 height 54
click at [1160, 308] on textarea at bounding box center [1474, 323] width 126 height 54
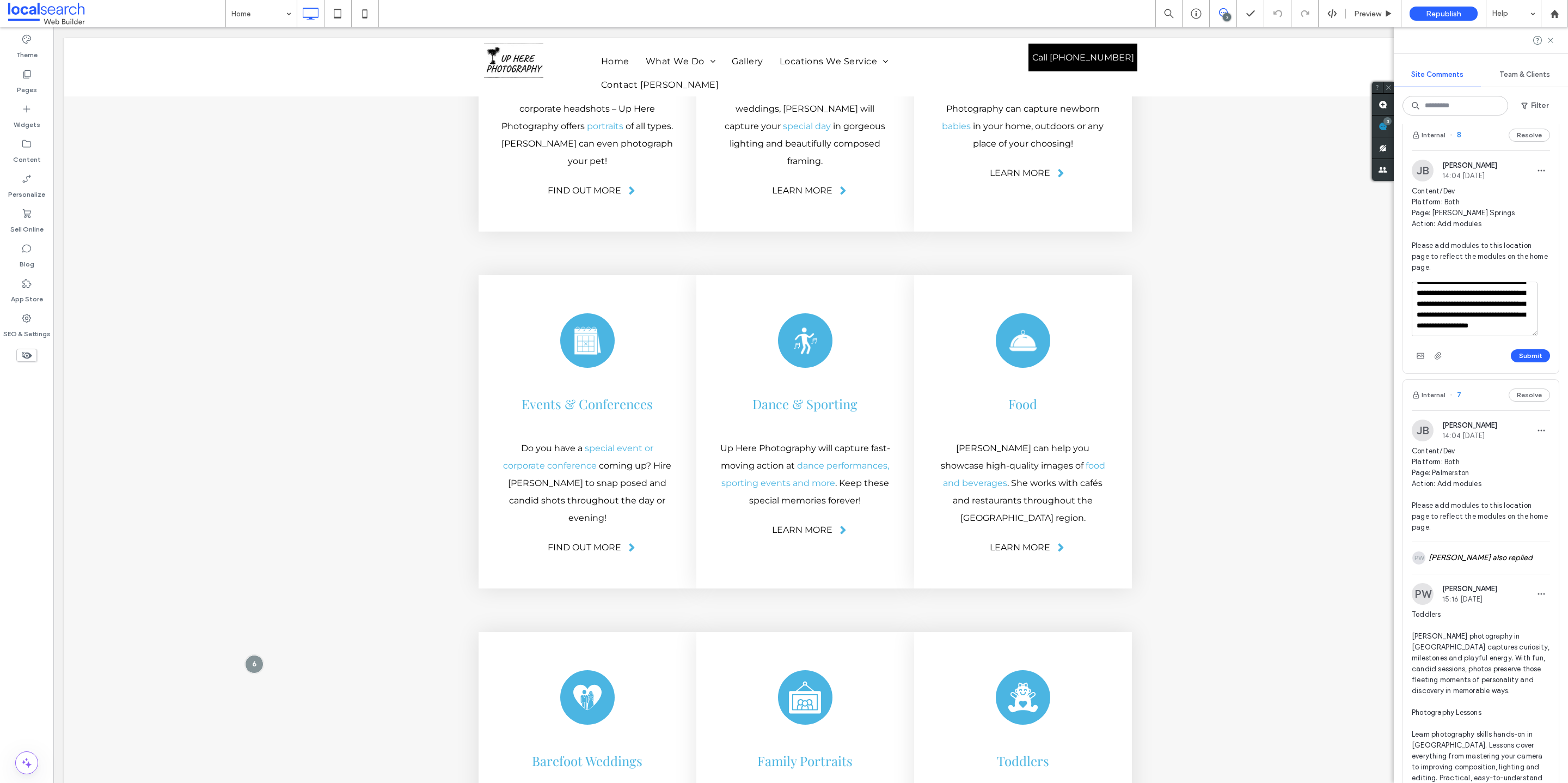
scroll to position [25, 0]
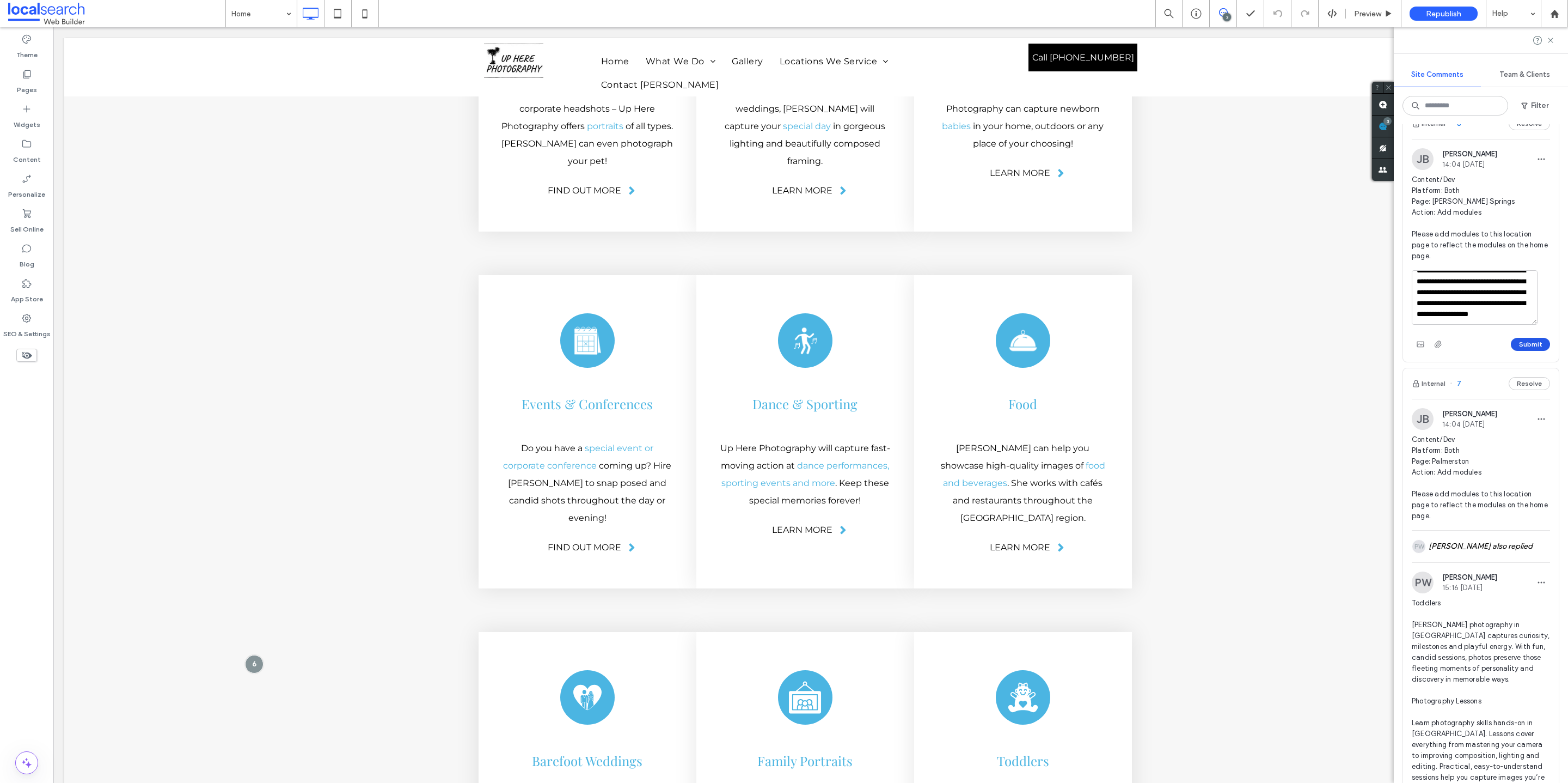
type textarea "**********"
click at [1160, 340] on button "Submit" at bounding box center [1530, 344] width 40 height 13
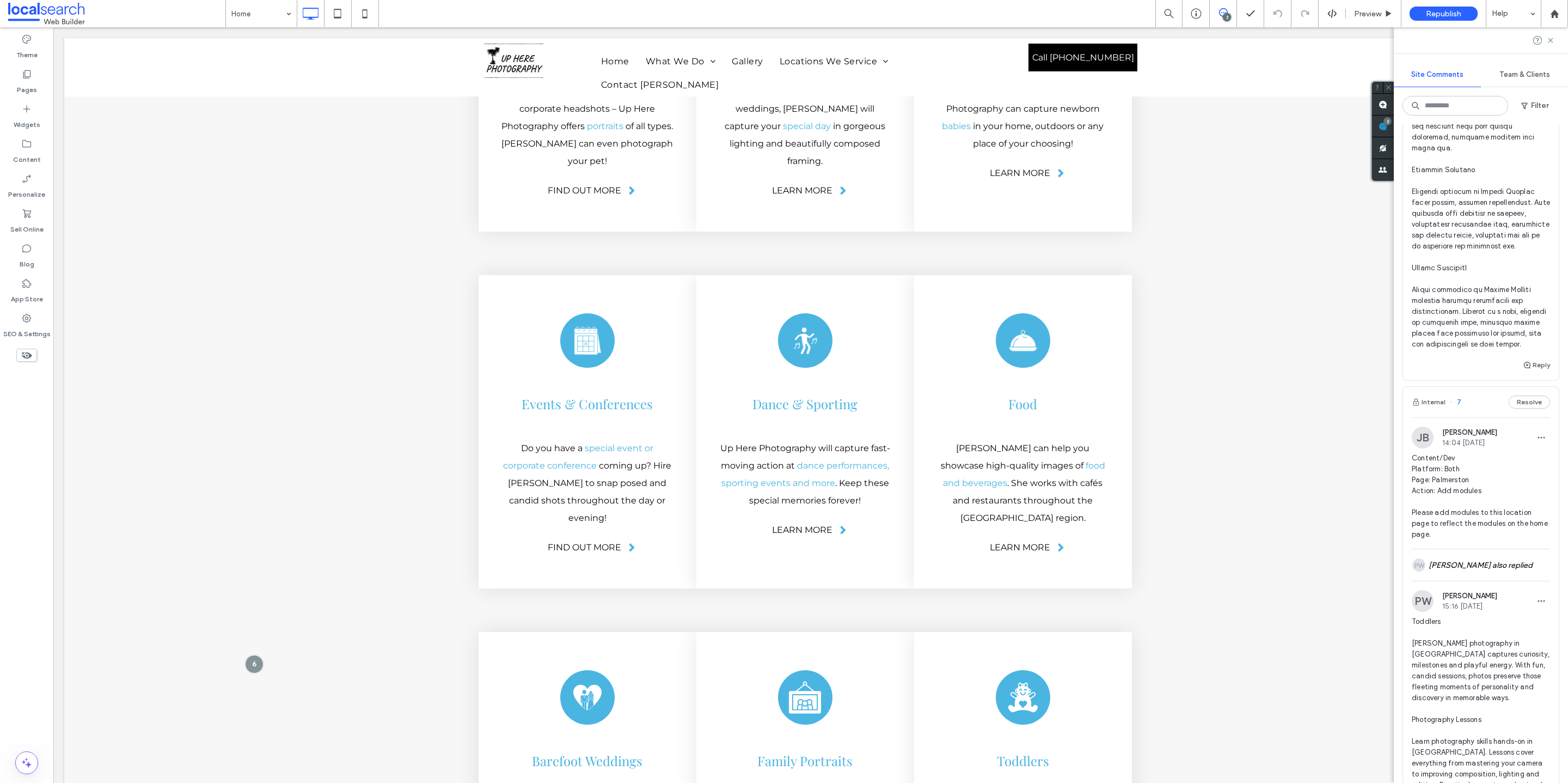
scroll to position [797, 0]
click at [1160, 372] on button "Reply" at bounding box center [1536, 365] width 27 height 13
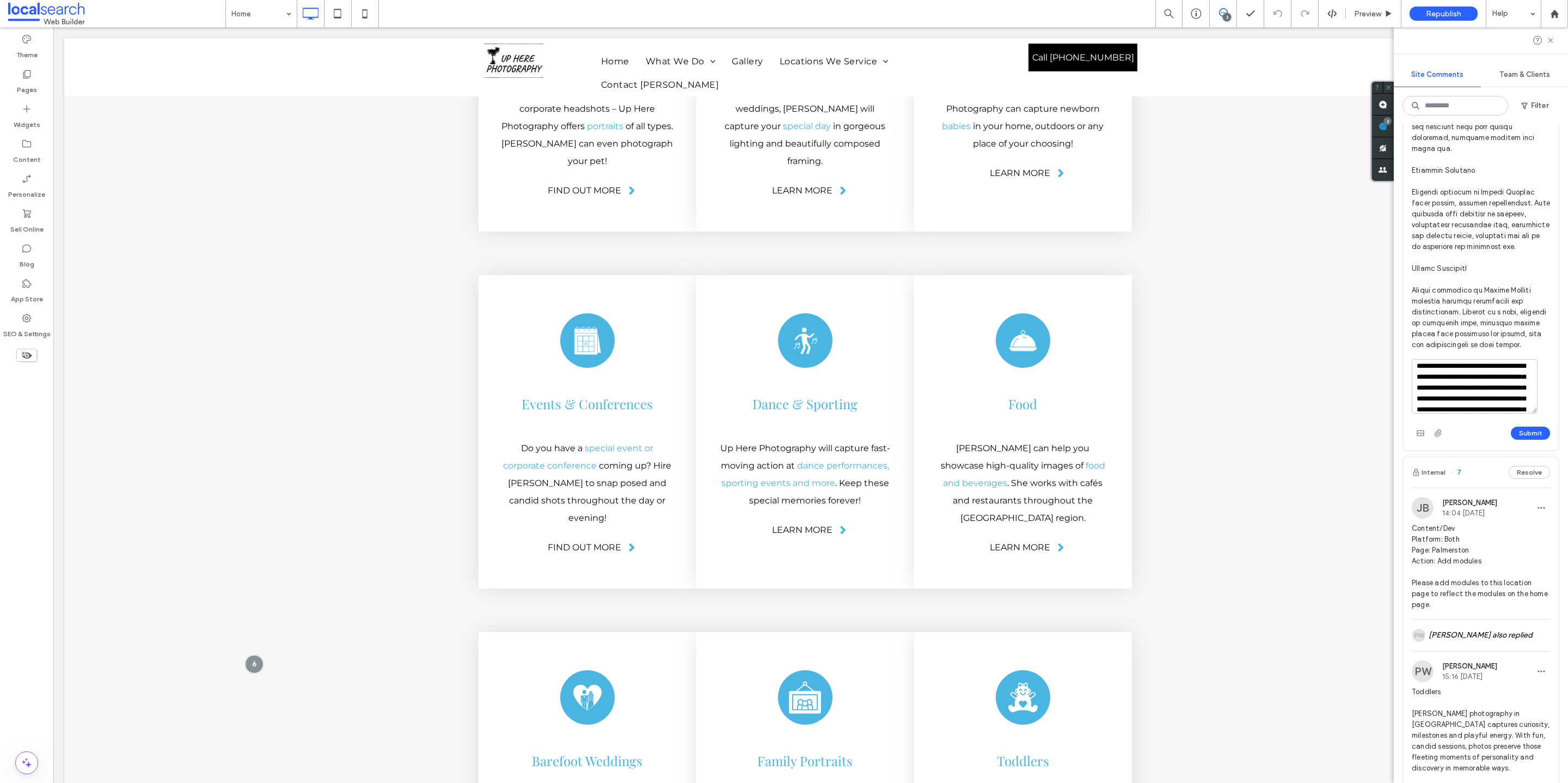
scroll to position [0, 0]
drag, startPoint x: 1475, startPoint y: 460, endPoint x: 1414, endPoint y: 449, distance: 62.0
click at [1160, 413] on textarea "**********" at bounding box center [1474, 386] width 126 height 54
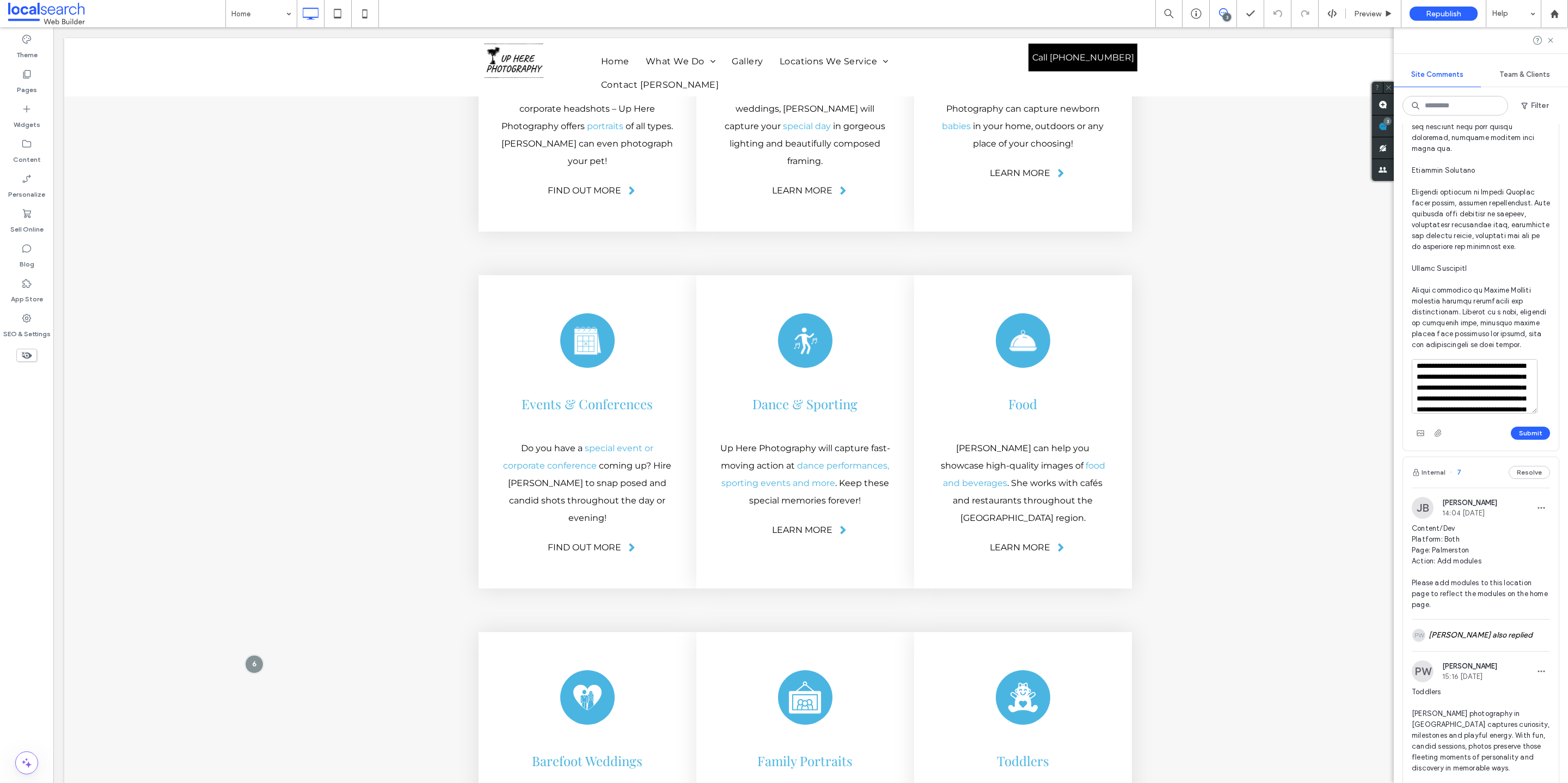
click at [1160, 413] on textarea "**********" at bounding box center [1474, 386] width 126 height 54
type textarea "**********"
click at [1160, 439] on button "Submit" at bounding box center [1530, 432] width 40 height 13
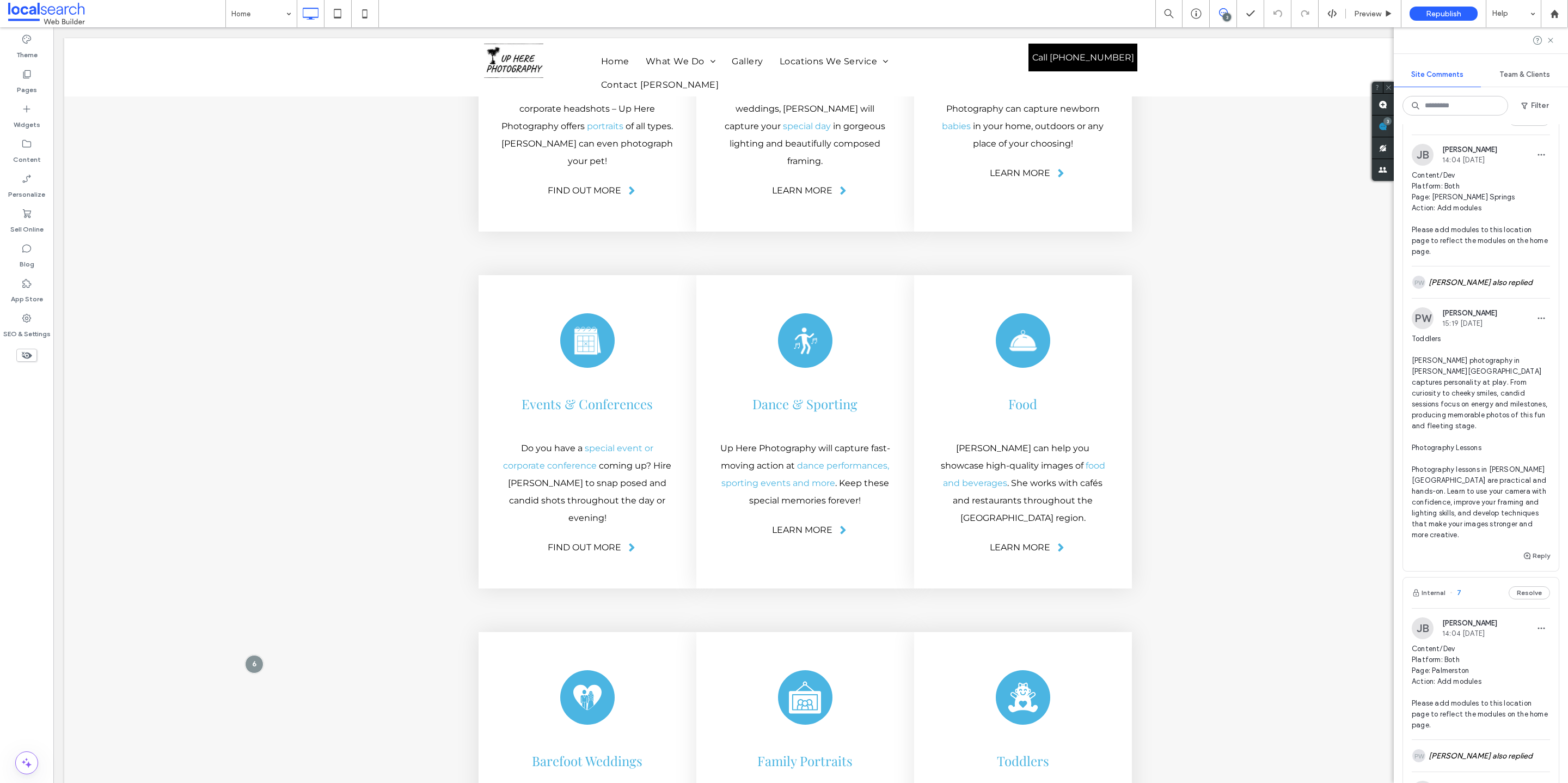
scroll to position [0, 0]
